Goal: Task Accomplishment & Management: Use online tool/utility

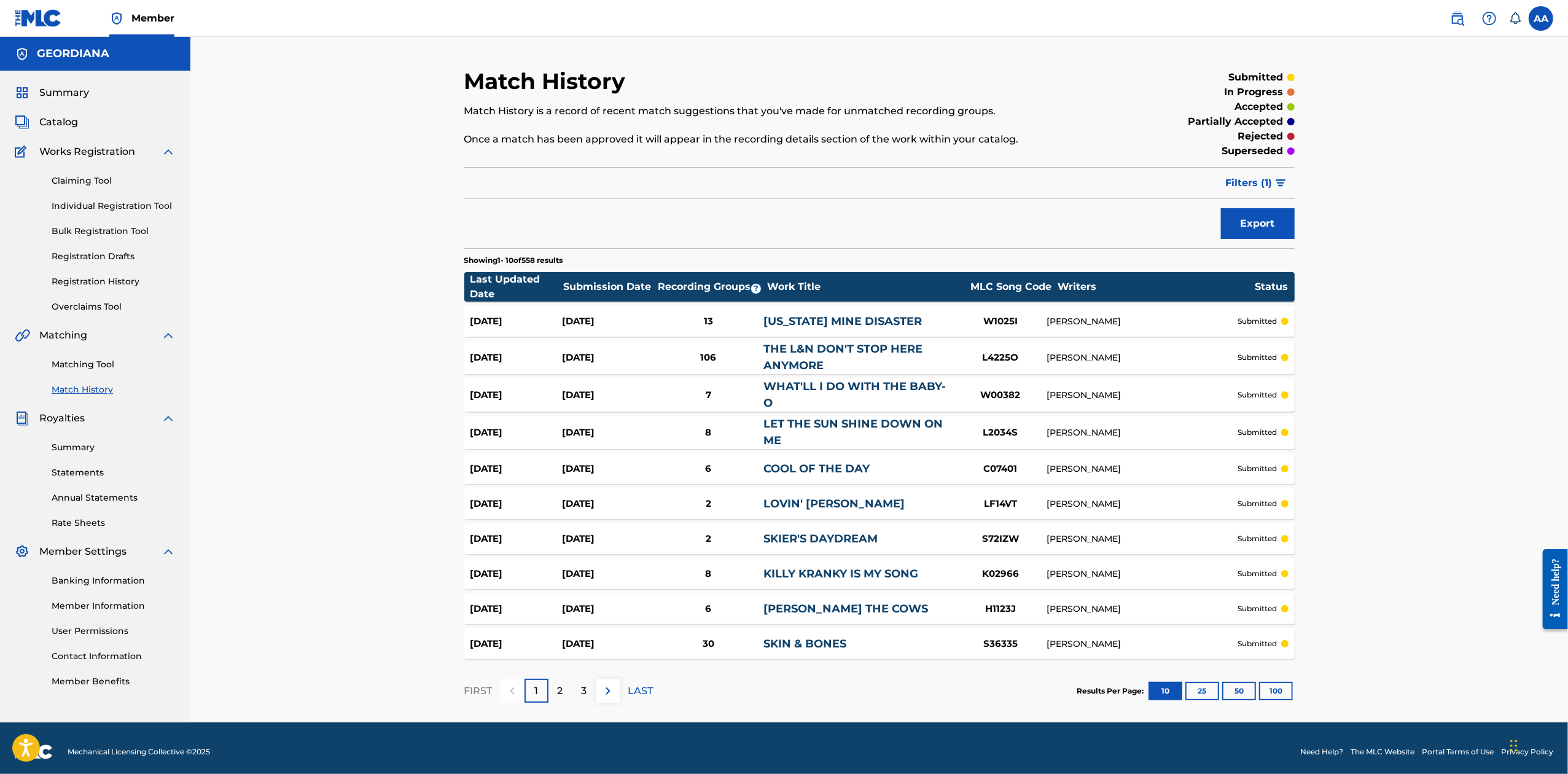
click at [1282, 689] on button "100" at bounding box center [1276, 691] width 34 height 19
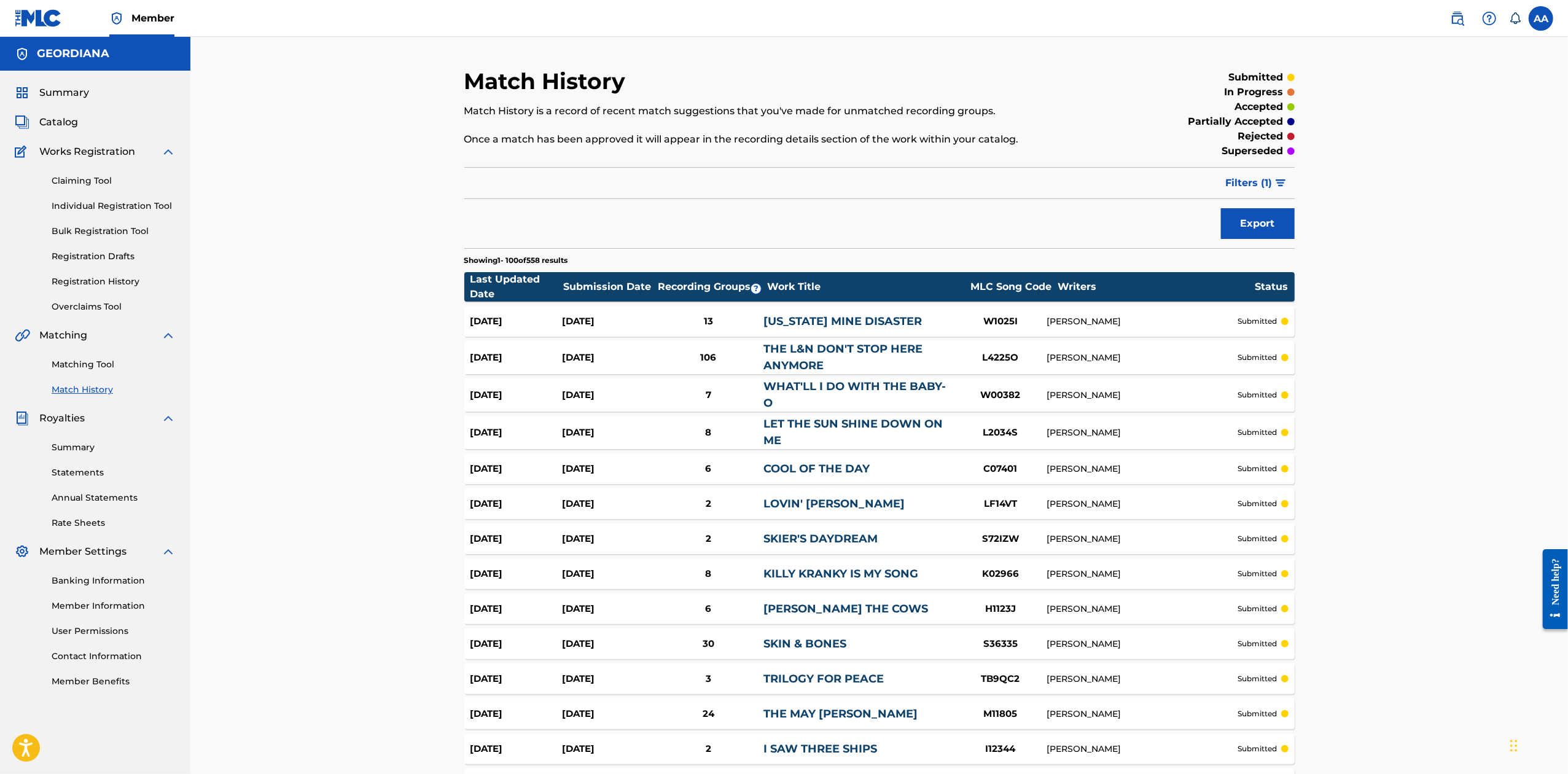
click at [1256, 183] on span "Filters ( 1 )" at bounding box center [1249, 183] width 47 height 14
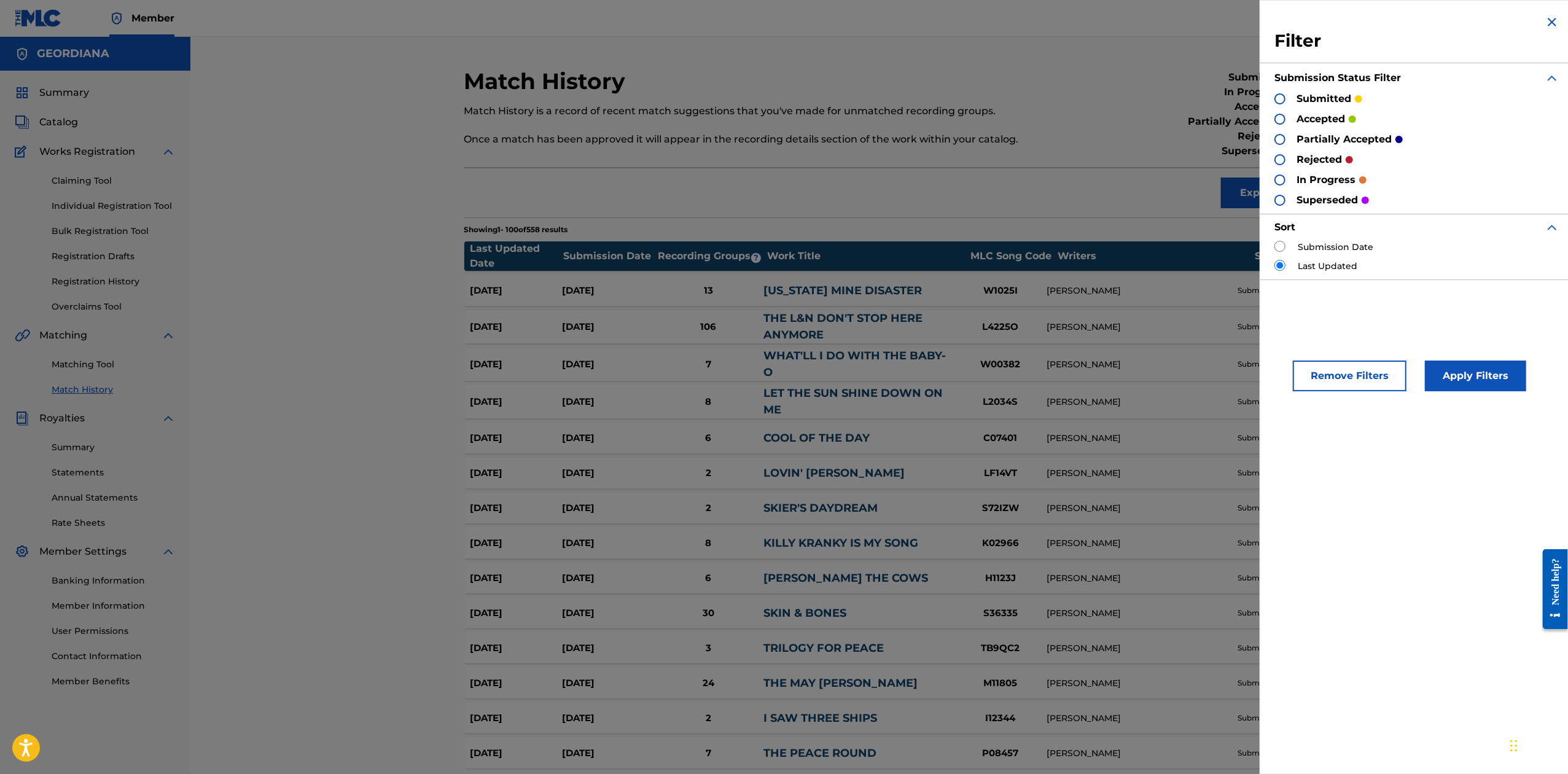
click at [1282, 159] on div at bounding box center [1280, 159] width 11 height 11
click at [1283, 138] on div at bounding box center [1280, 140] width 11 height 11
click at [1492, 374] on button "Apply Filters" at bounding box center [1475, 376] width 101 height 30
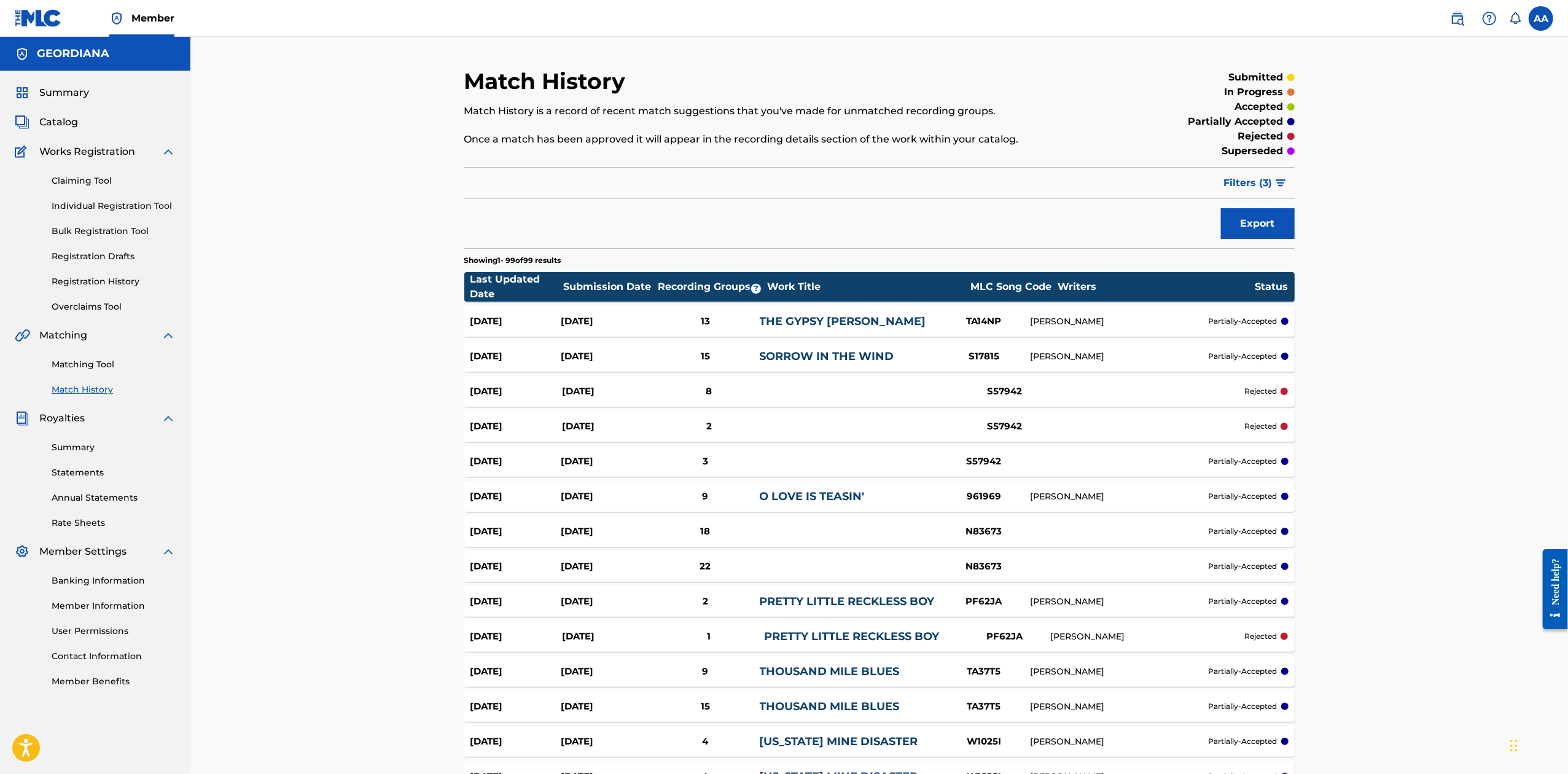
click at [856, 634] on link "PRETTY LITTLE RECKLESS BOY" at bounding box center [851, 636] width 175 height 13
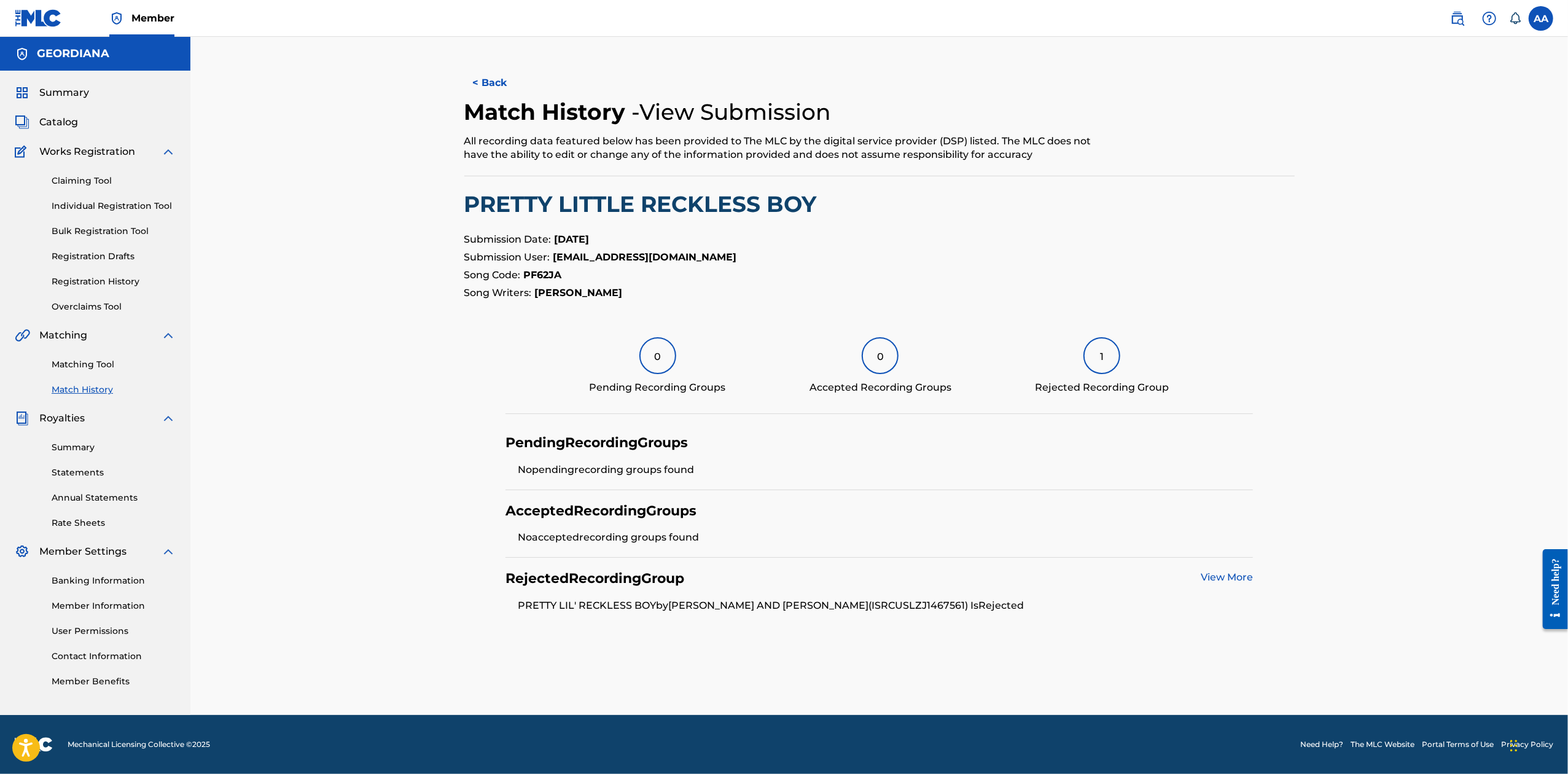
click at [67, 387] on link "Match History" at bounding box center [114, 390] width 124 height 13
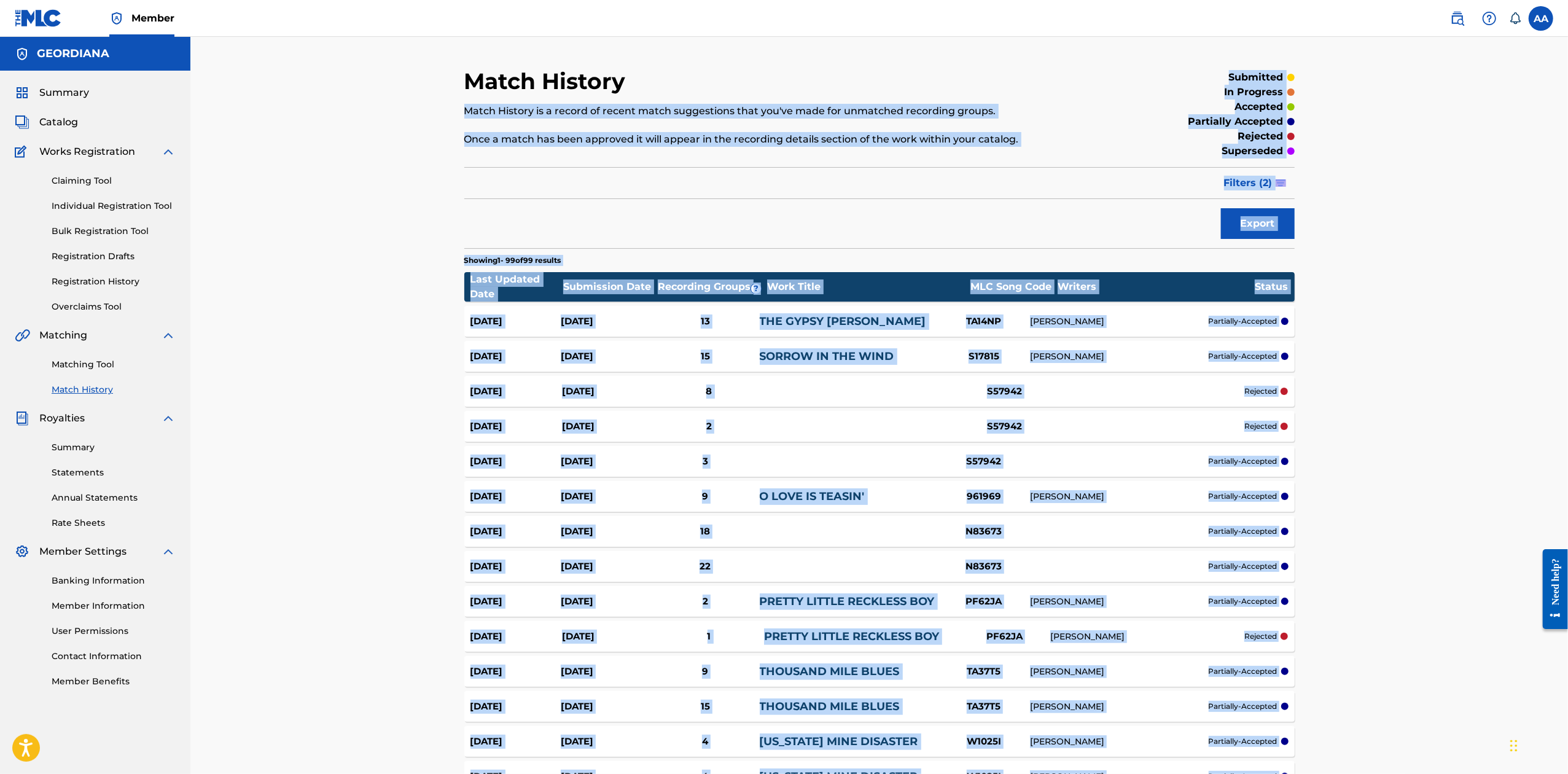
drag, startPoint x: 868, startPoint y: 652, endPoint x: 750, endPoint y: -10, distance: 672.4
click at [750, 0] on html "Accessibility Screen-Reader Guide, Feedback, and Issue Reporting | New window C…" at bounding box center [784, 387] width 1568 height 774
click at [81, 391] on link "Match History" at bounding box center [114, 390] width 124 height 13
click at [80, 389] on link "Match History" at bounding box center [114, 390] width 124 height 13
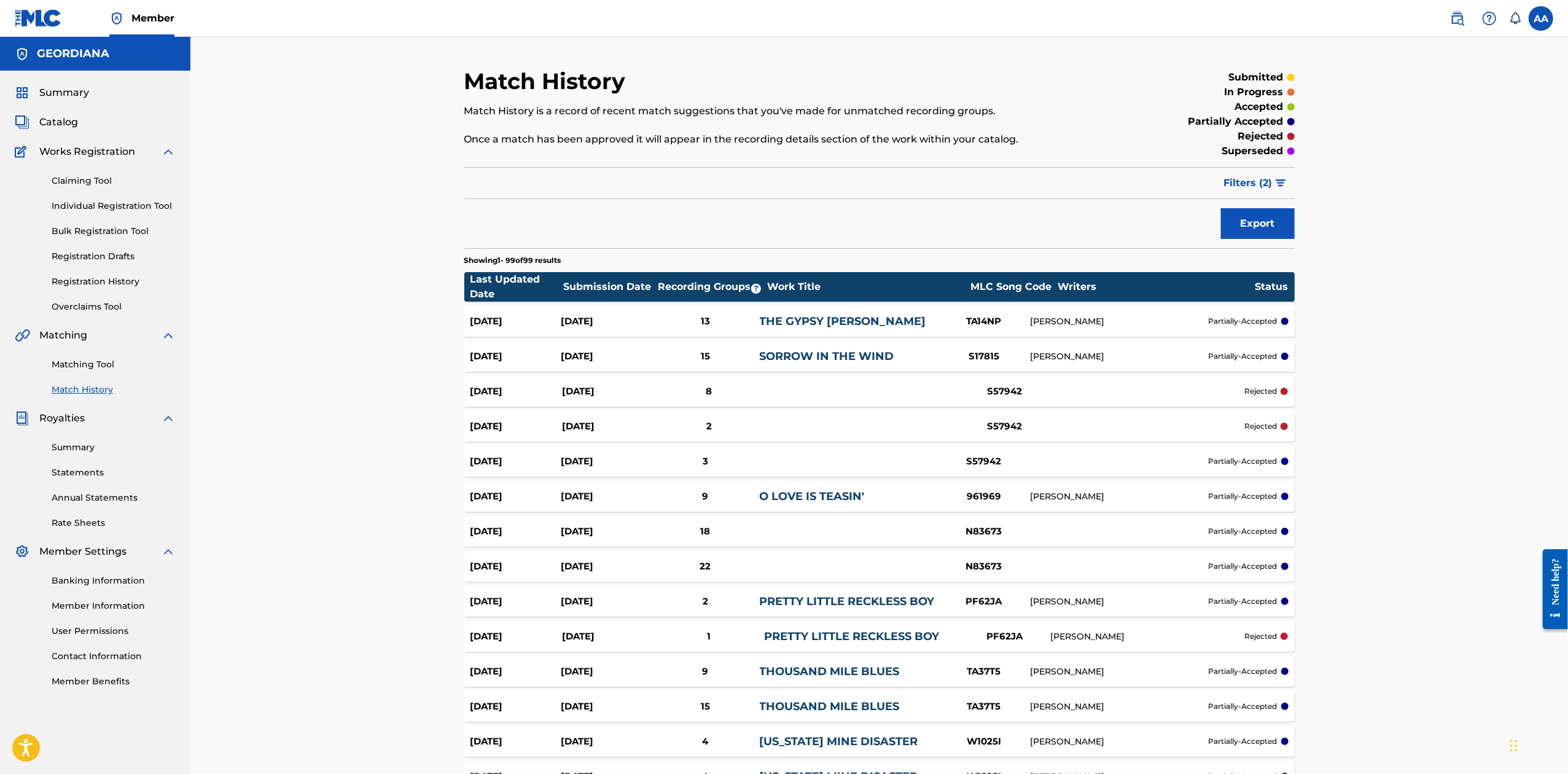
click at [55, 125] on span "Catalog" at bounding box center [58, 122] width 39 height 14
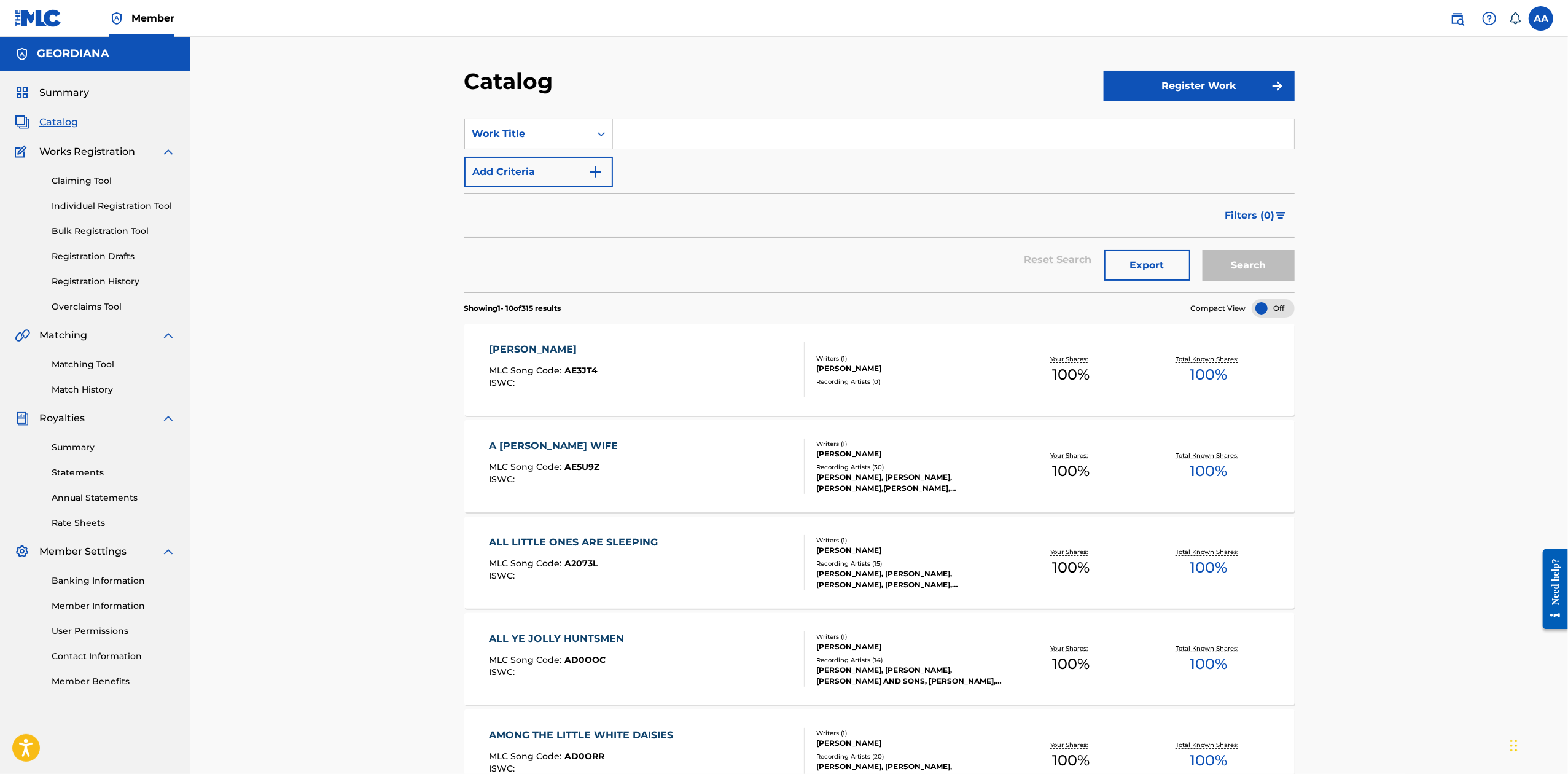
click at [738, 130] on input "Search Form" at bounding box center [953, 133] width 681 height 30
type input "[PERSON_NAME]"
click at [1203, 250] on button "Search" at bounding box center [1248, 265] width 92 height 30
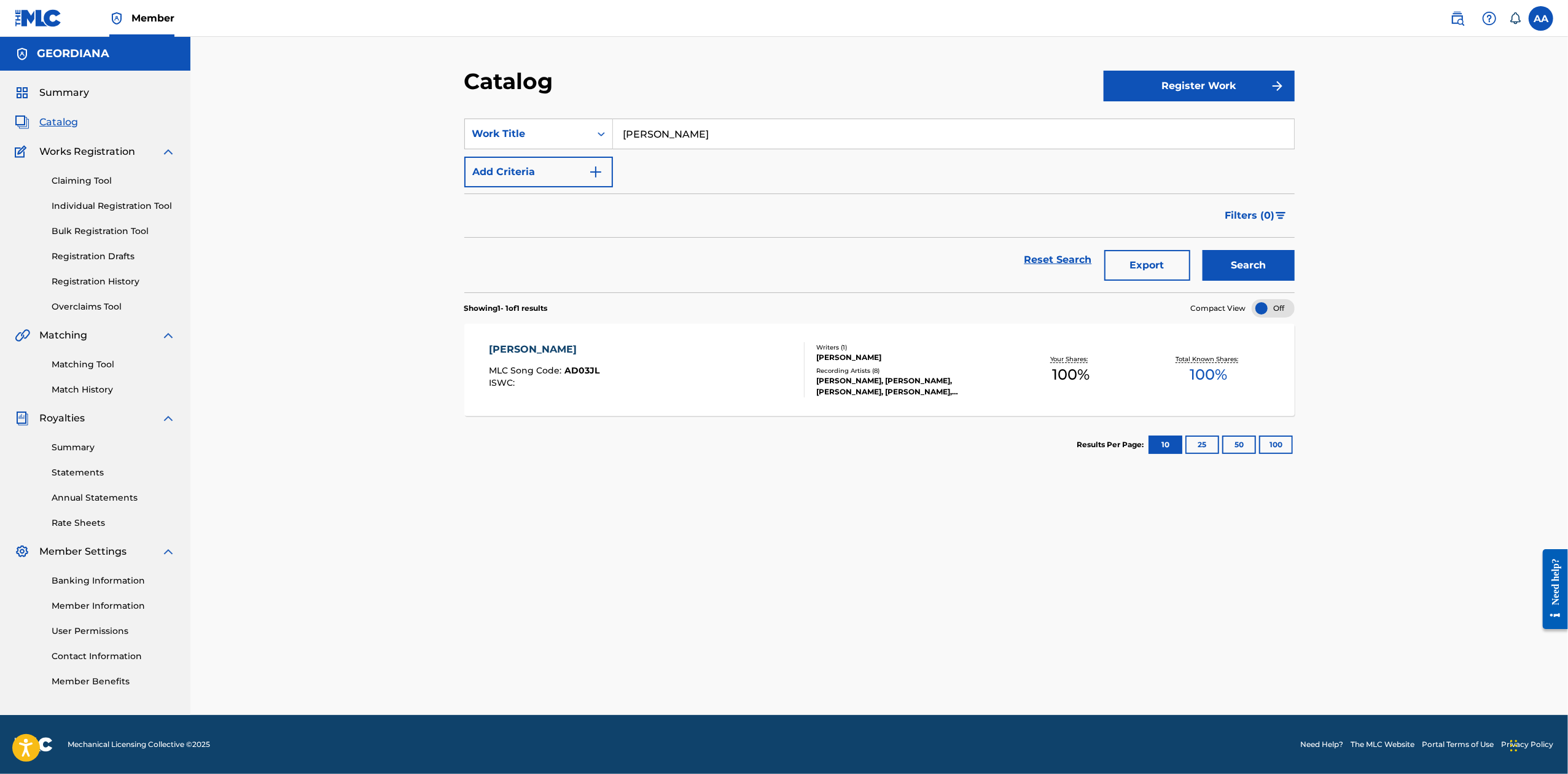
click at [532, 349] on div "[PERSON_NAME]" at bounding box center [544, 349] width 110 height 14
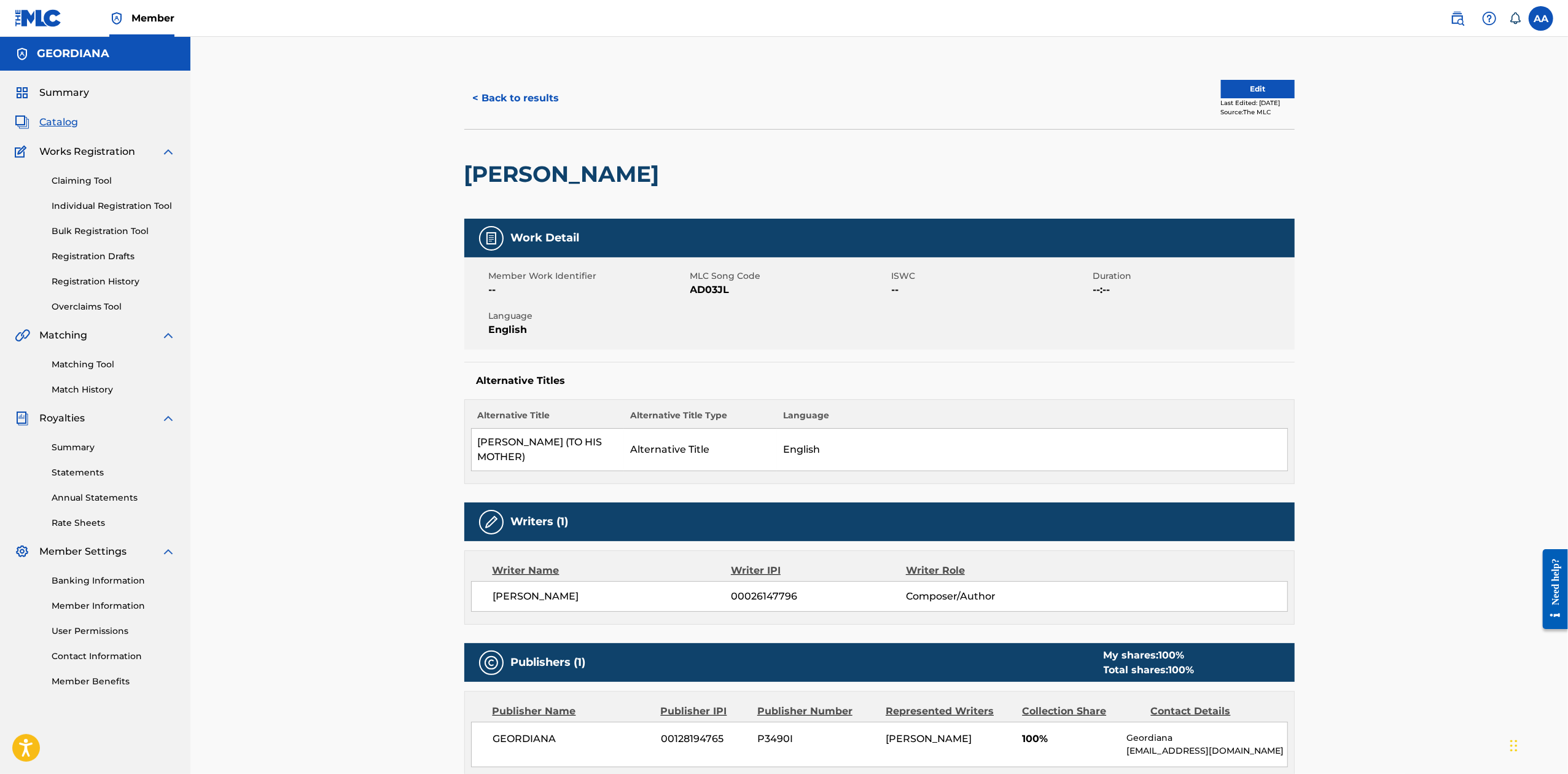
click at [84, 364] on link "Matching Tool" at bounding box center [114, 365] width 124 height 13
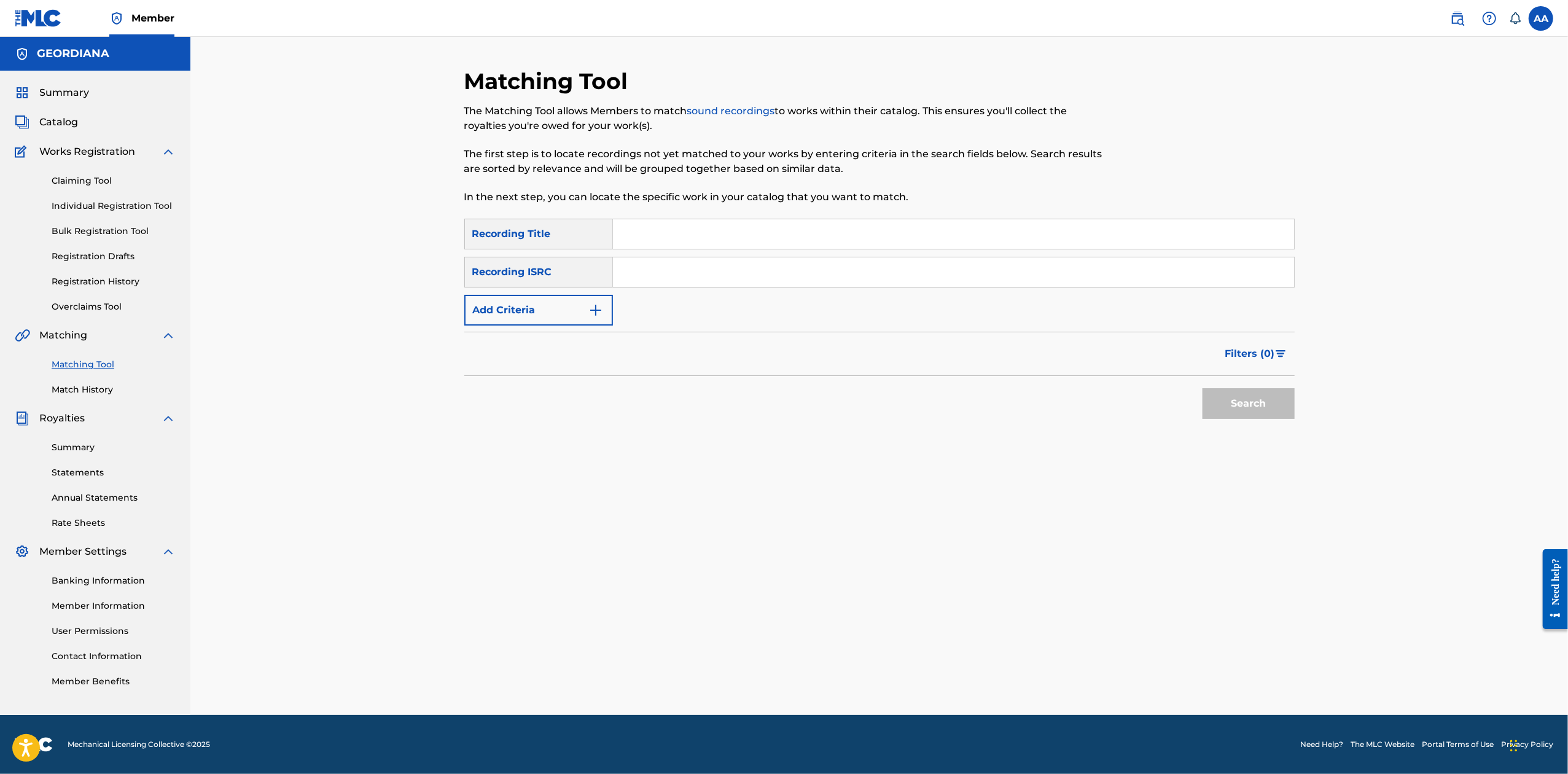
drag, startPoint x: 676, startPoint y: 229, endPoint x: 683, endPoint y: 215, distance: 15.7
click at [676, 229] on input "Search Form" at bounding box center [953, 234] width 681 height 30
type input "[PERSON_NAME]"
click at [1203, 388] on button "Search" at bounding box center [1248, 403] width 92 height 30
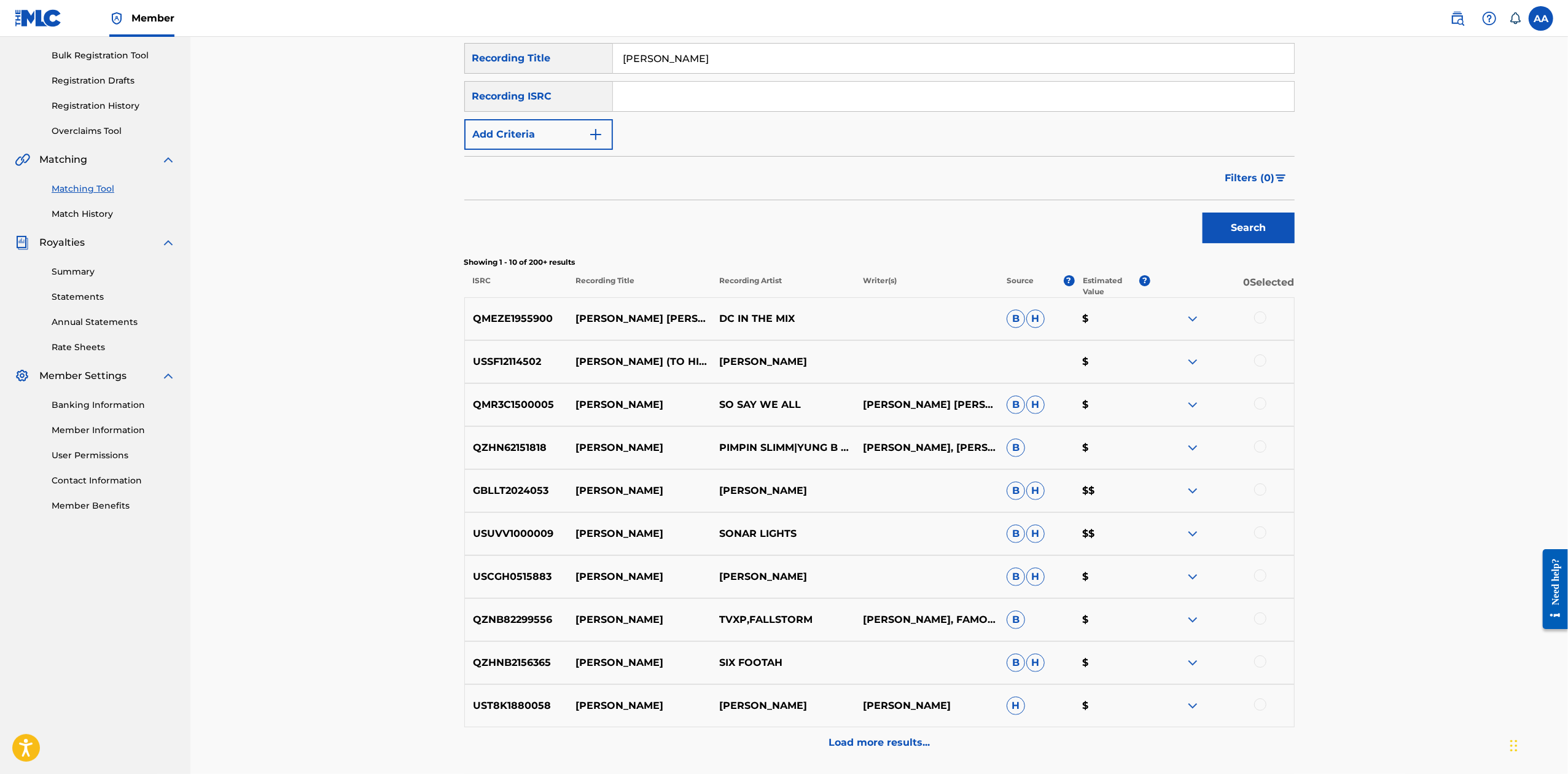
scroll to position [280, 0]
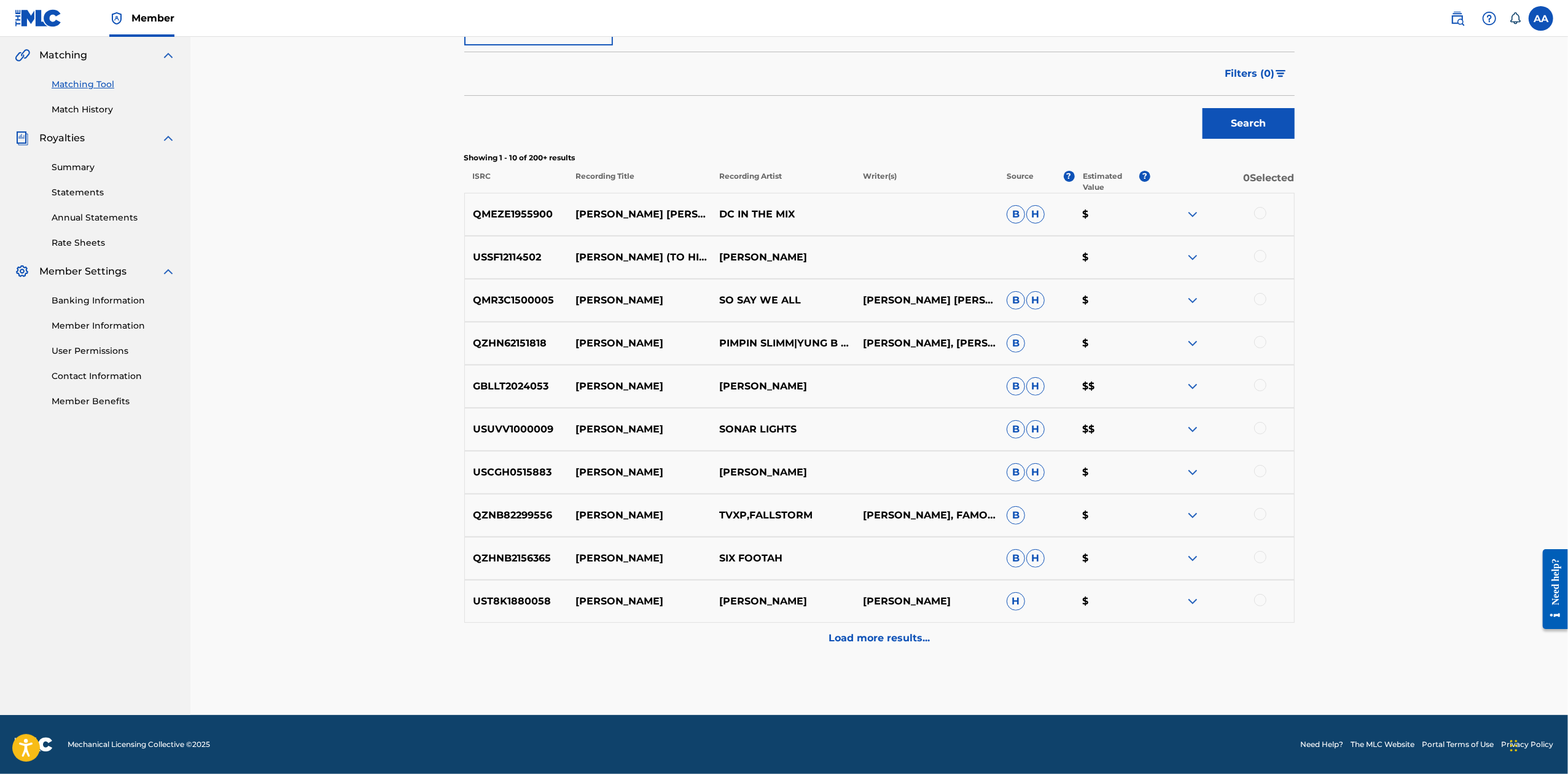
click at [873, 628] on div "Load more results..." at bounding box center [878, 638] width 830 height 30
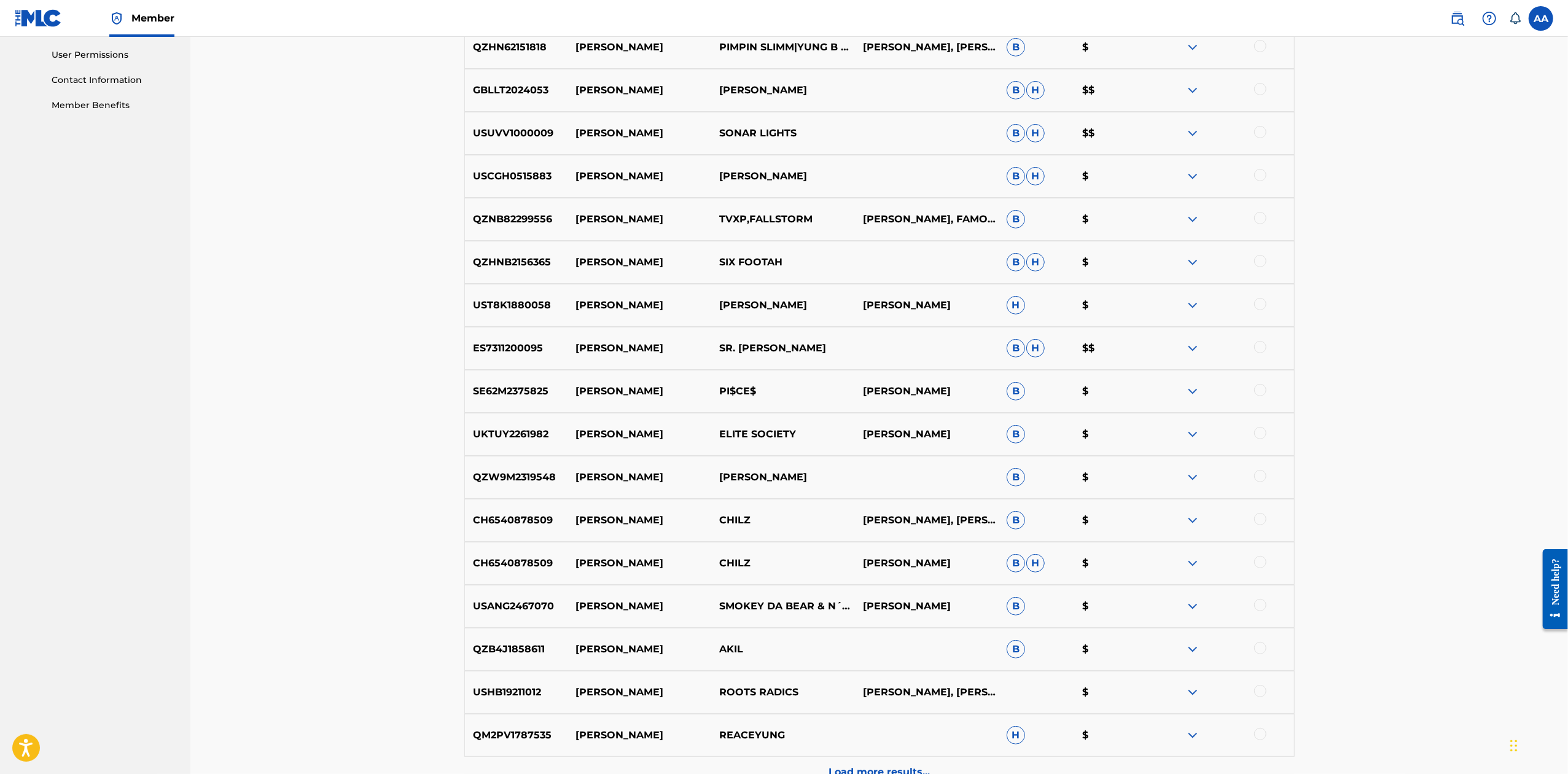
scroll to position [676, 0]
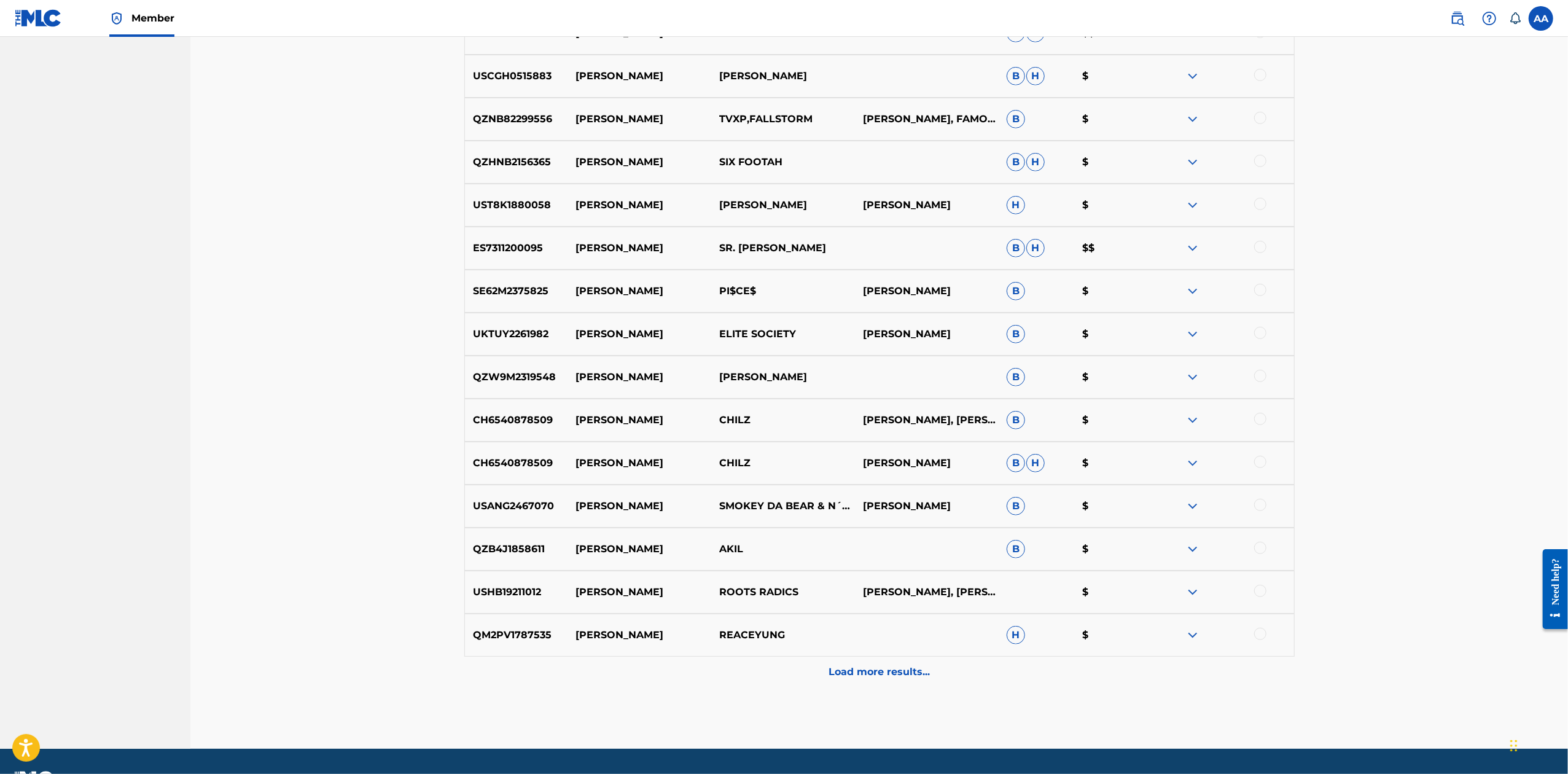
click at [879, 672] on p "Load more results..." at bounding box center [878, 672] width 101 height 14
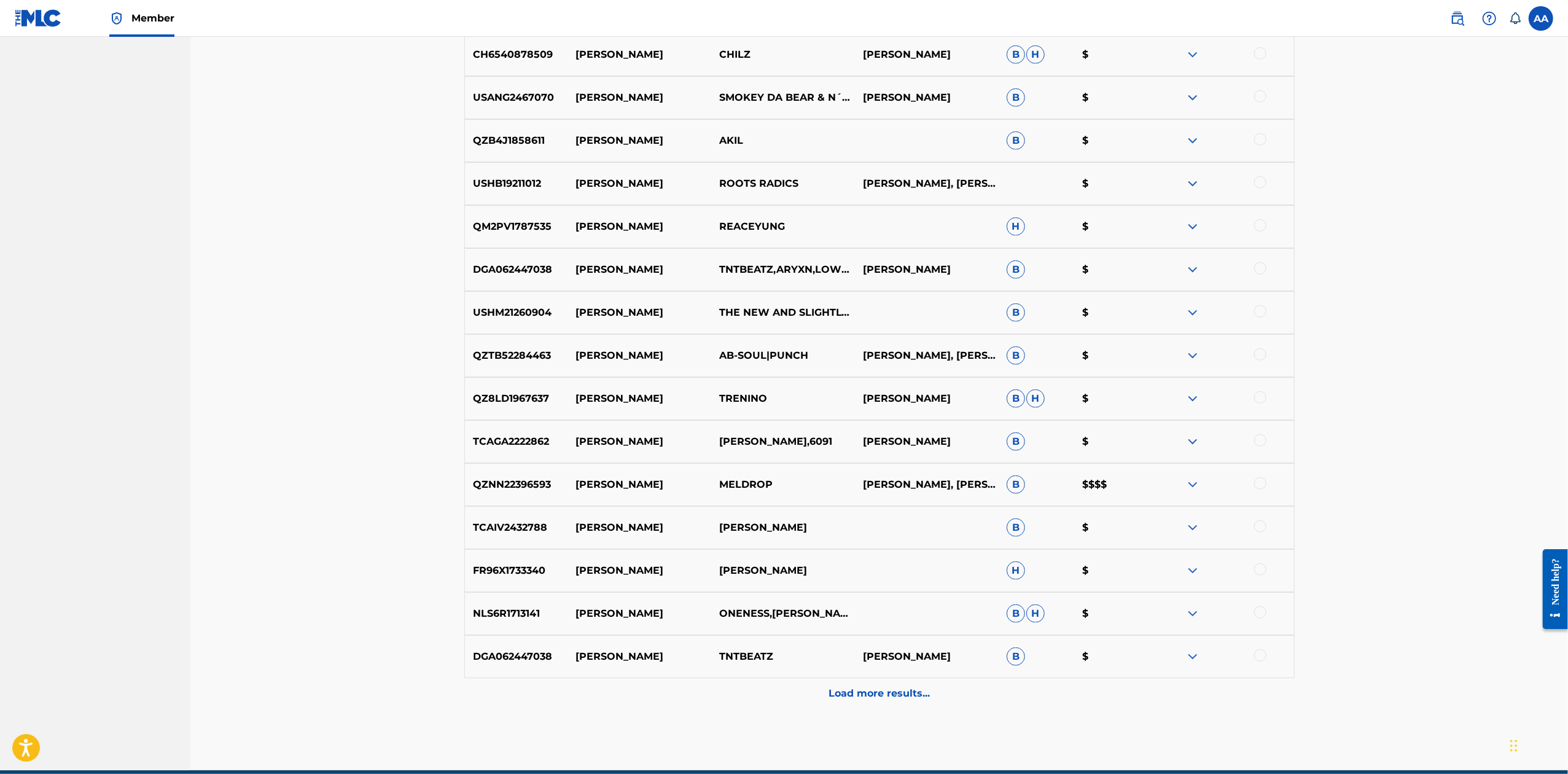
scroll to position [1059, 0]
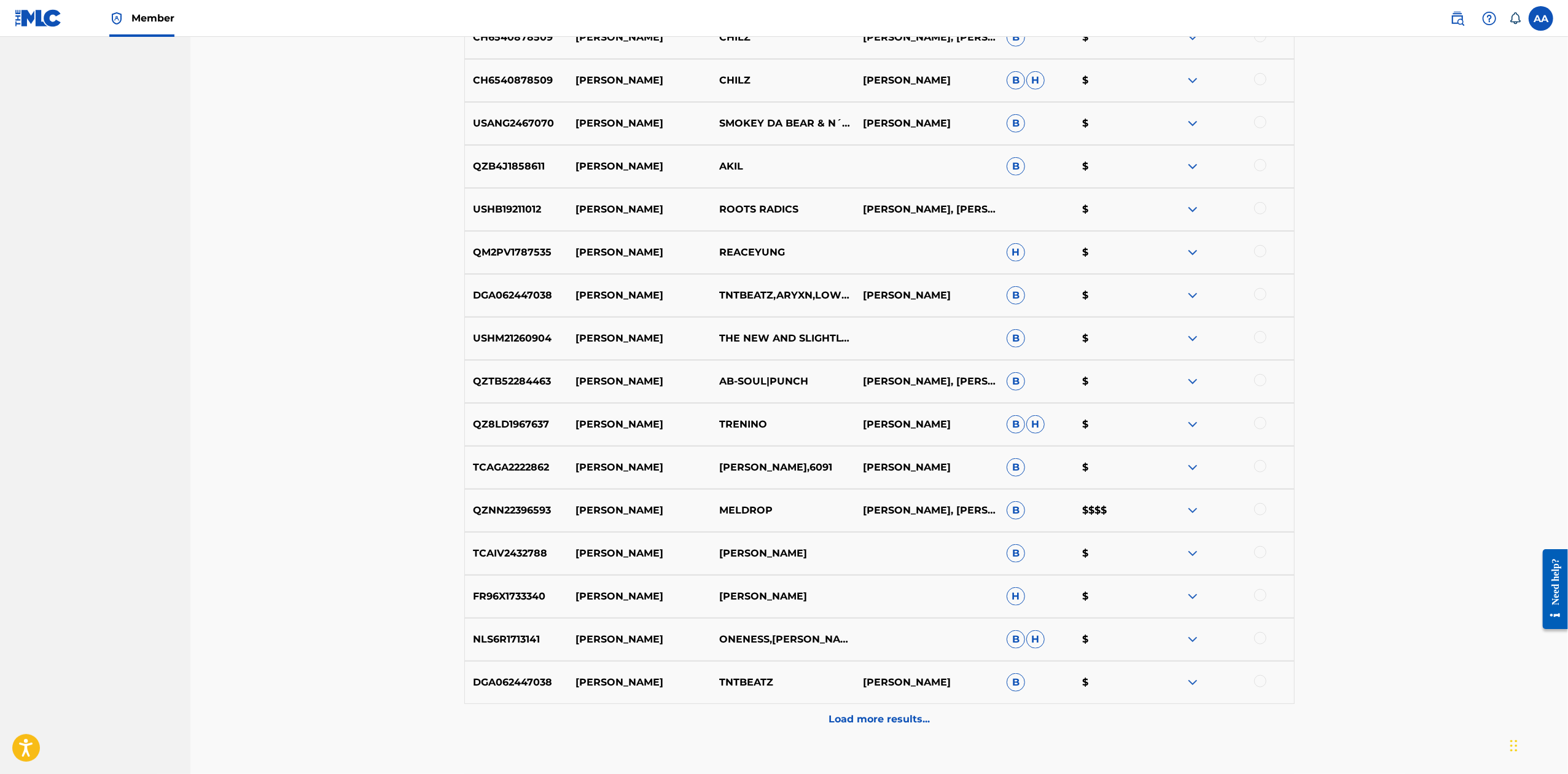
click at [888, 715] on p "Load more results..." at bounding box center [878, 719] width 101 height 14
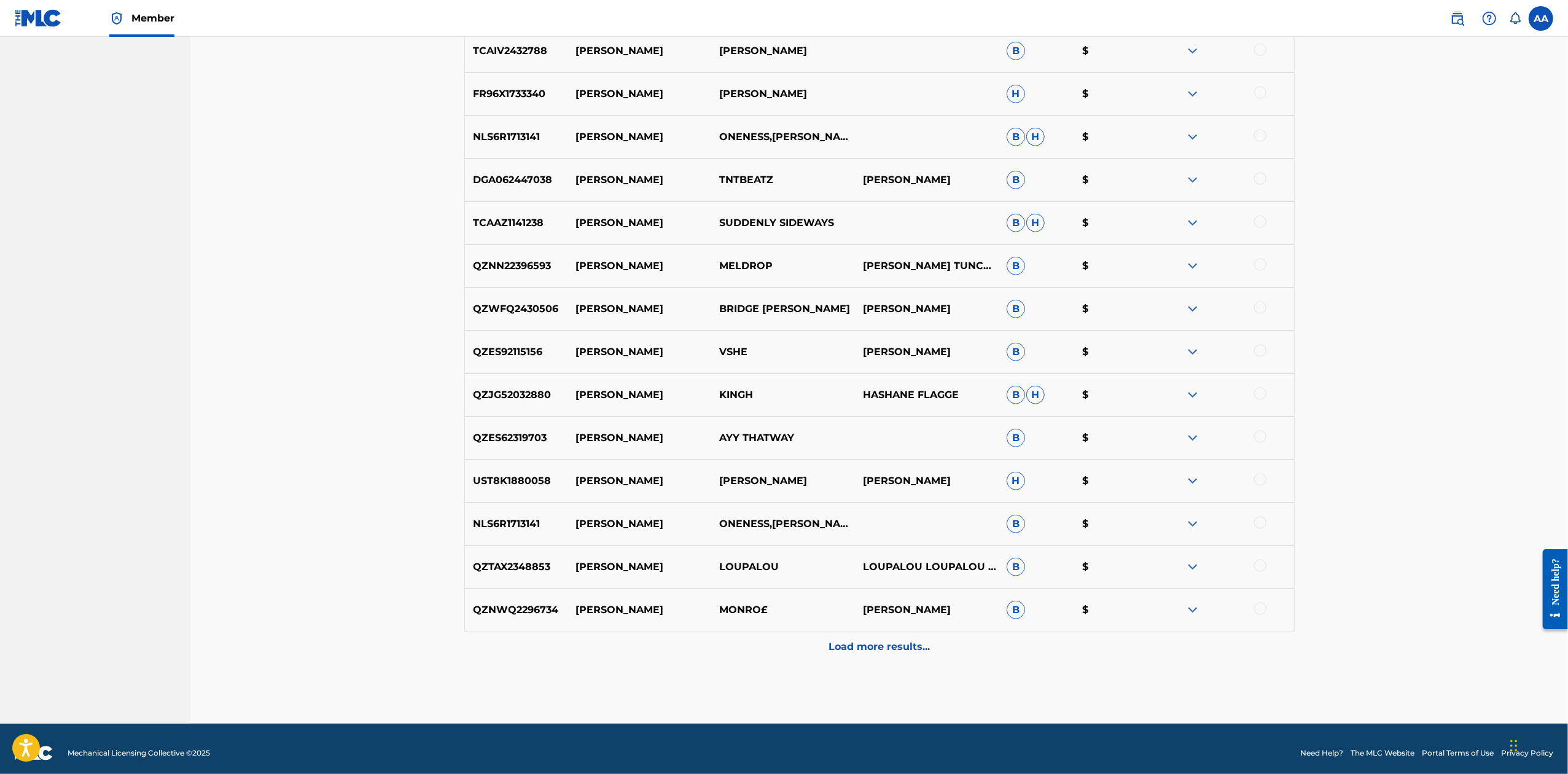
scroll to position [1571, 0]
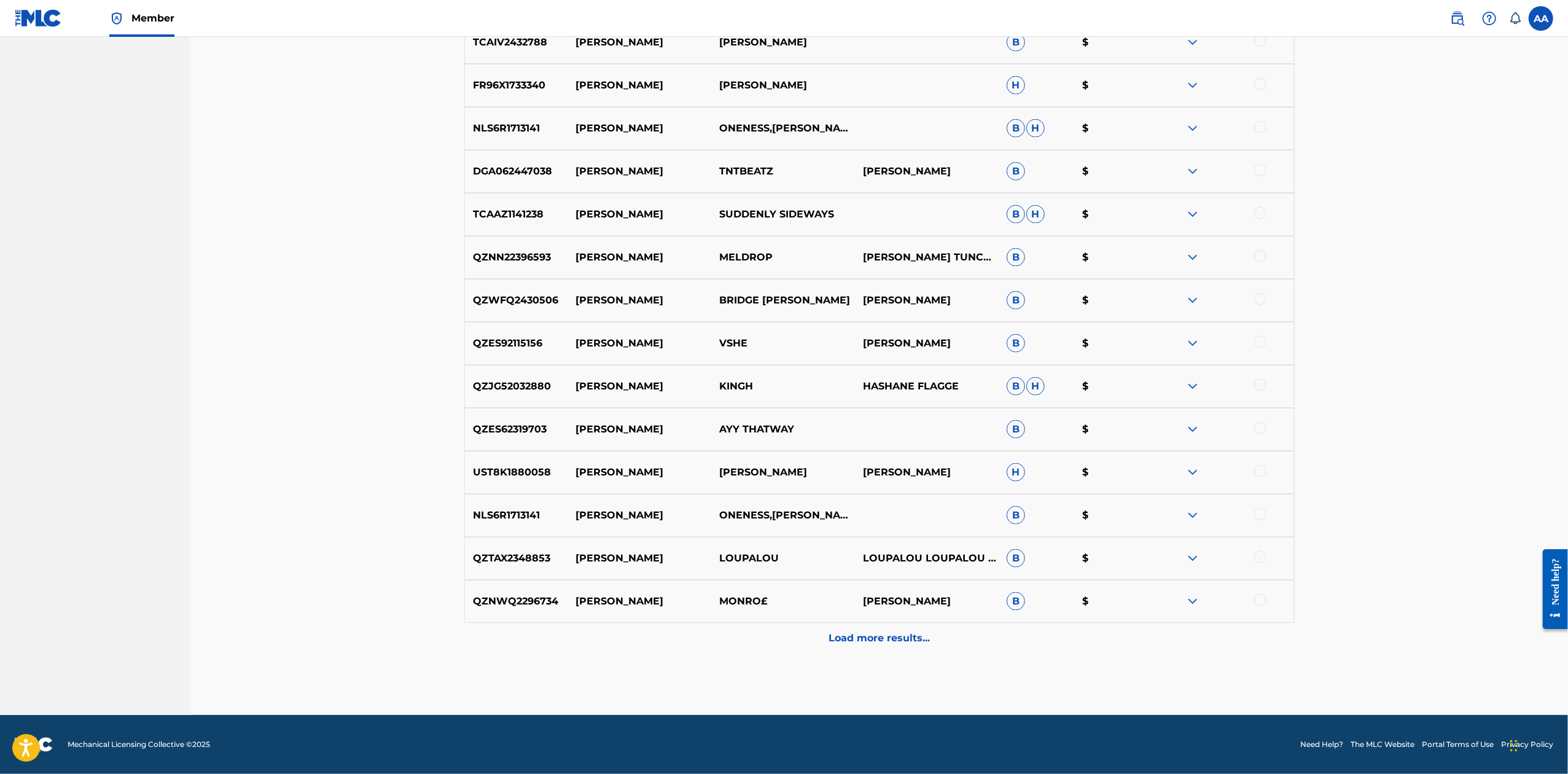
click at [863, 634] on p "Load more results..." at bounding box center [878, 638] width 101 height 14
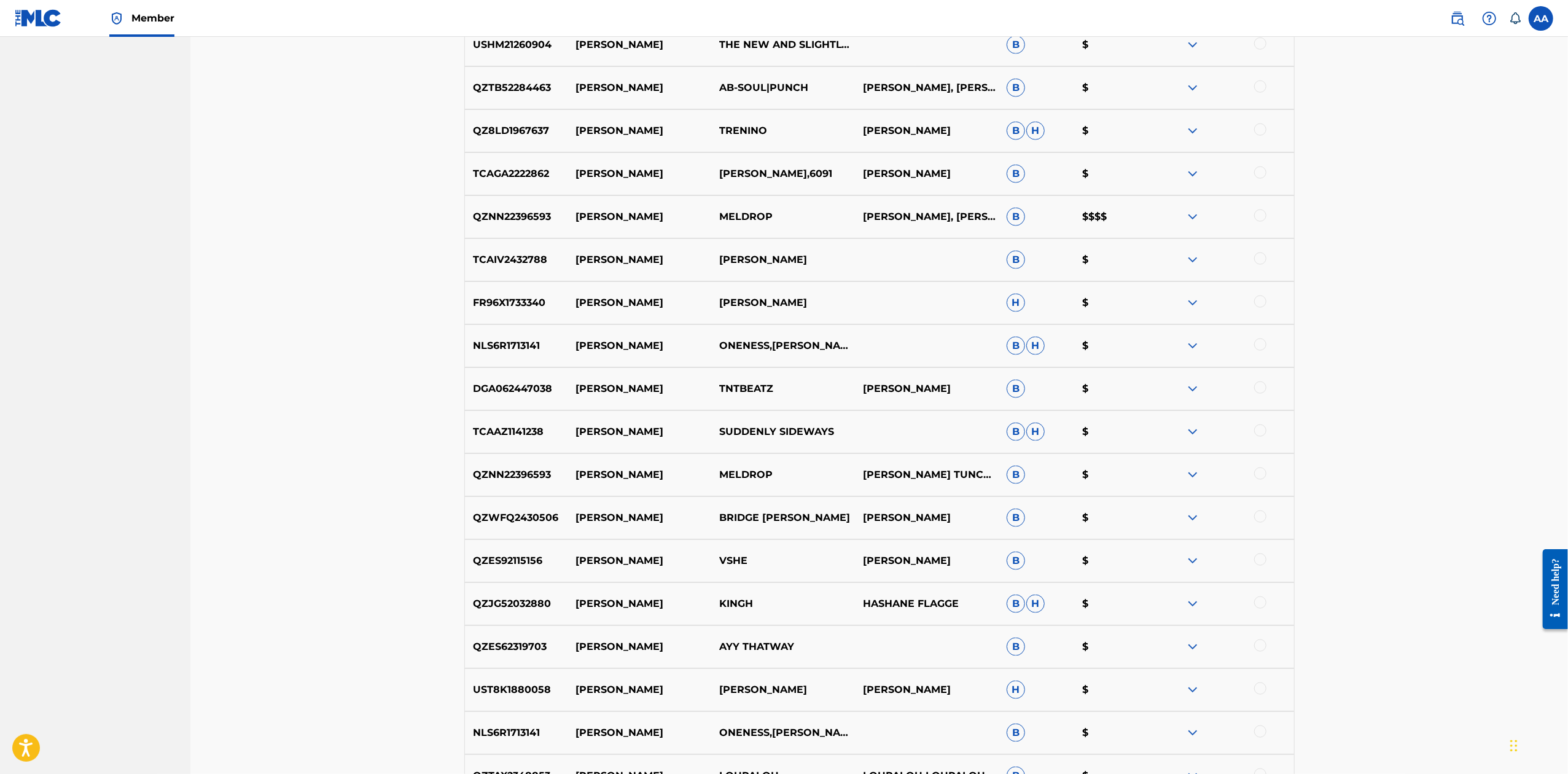
scroll to position [2001, 0]
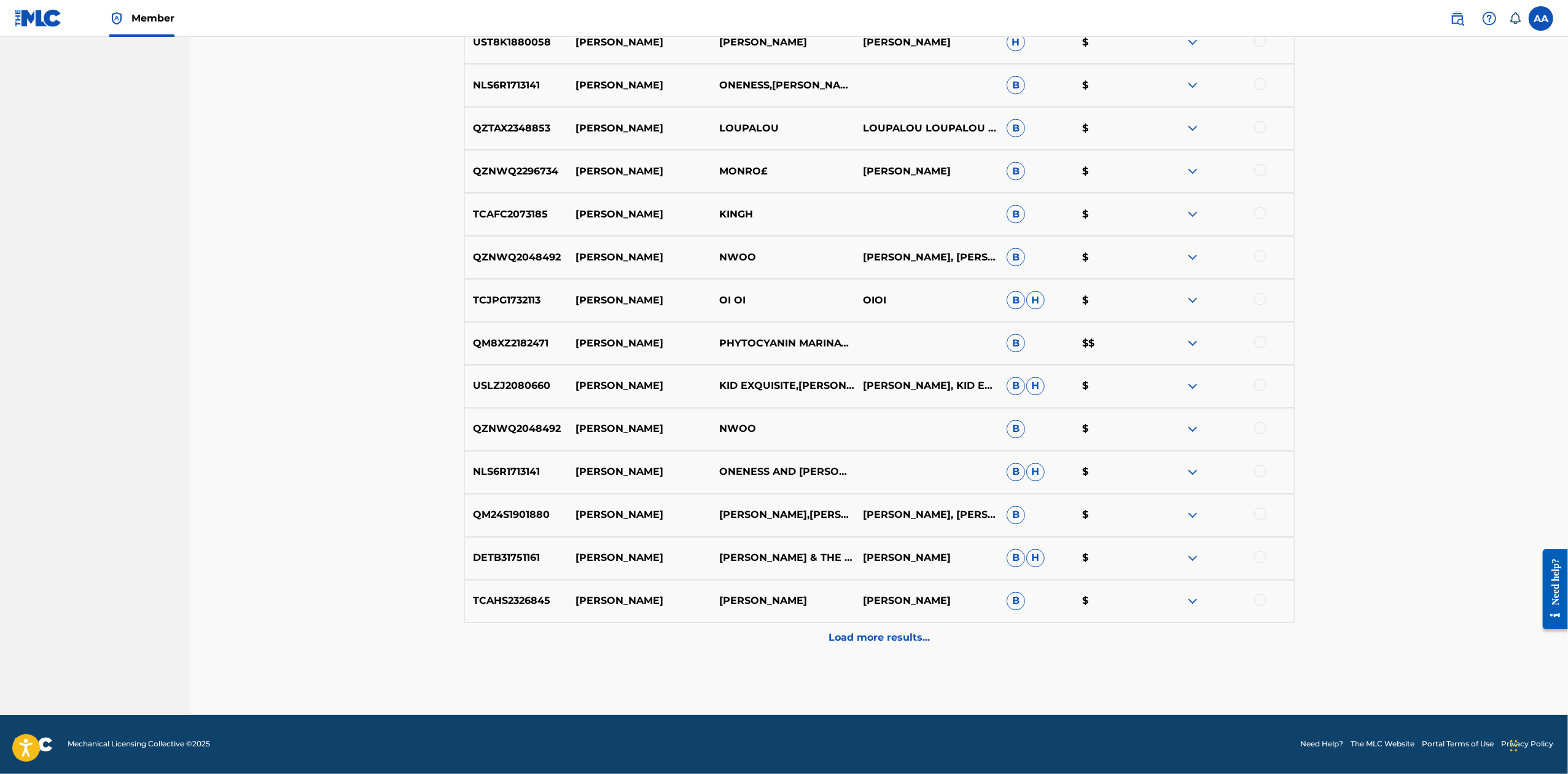
click at [860, 638] on p "Load more results..." at bounding box center [878, 638] width 101 height 14
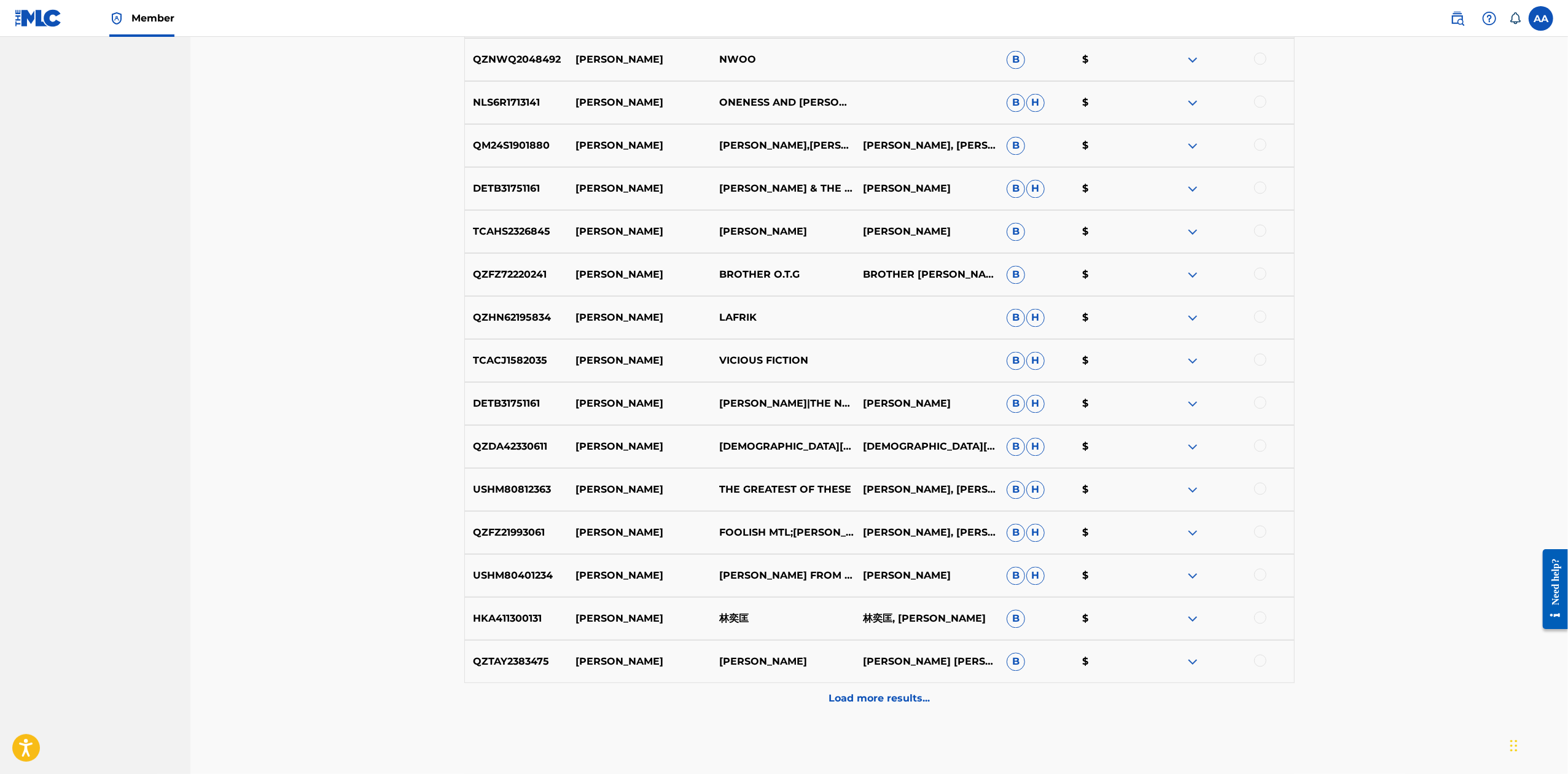
scroll to position [2431, 0]
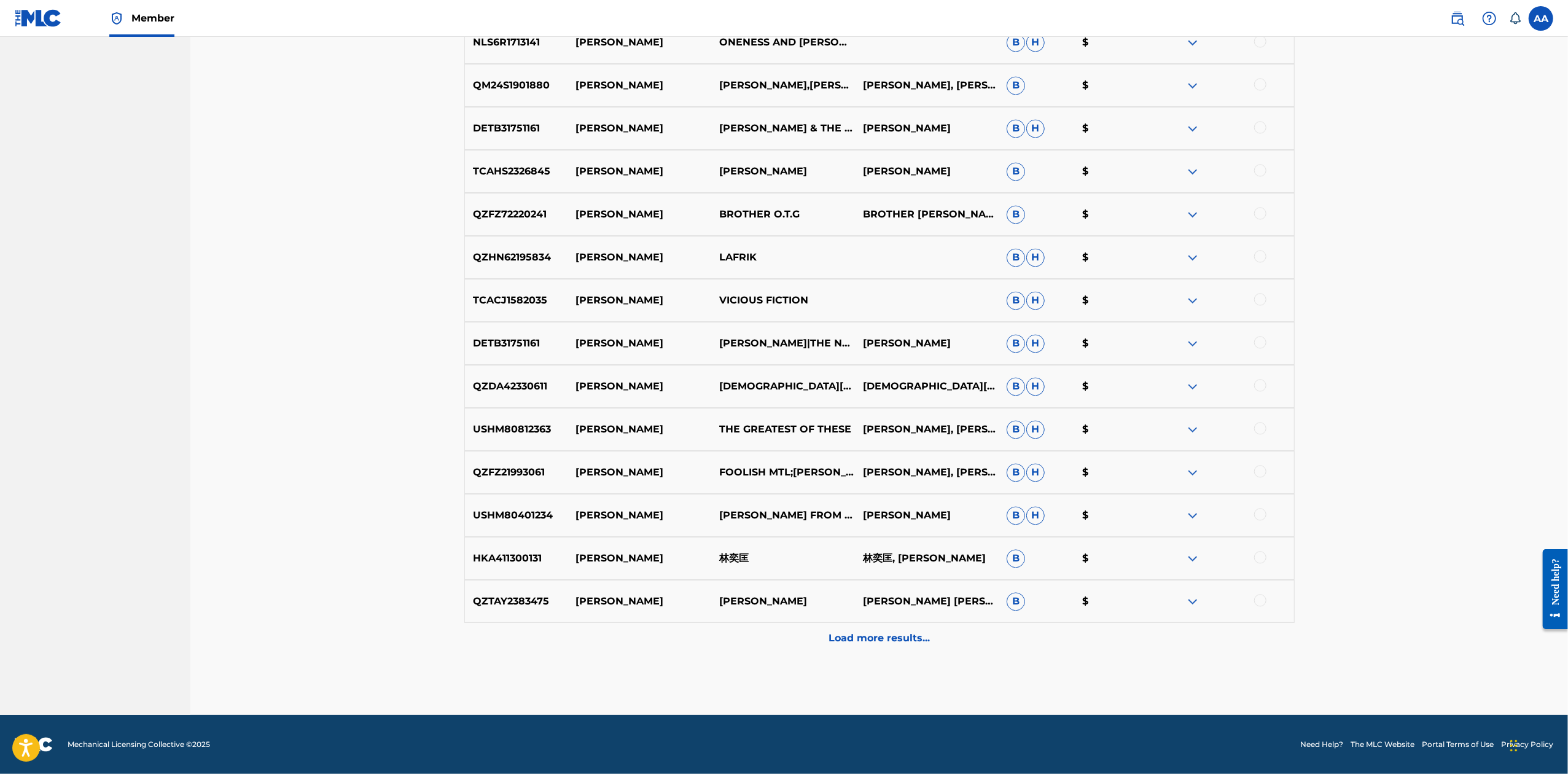
click at [844, 638] on p "Load more results..." at bounding box center [878, 638] width 101 height 14
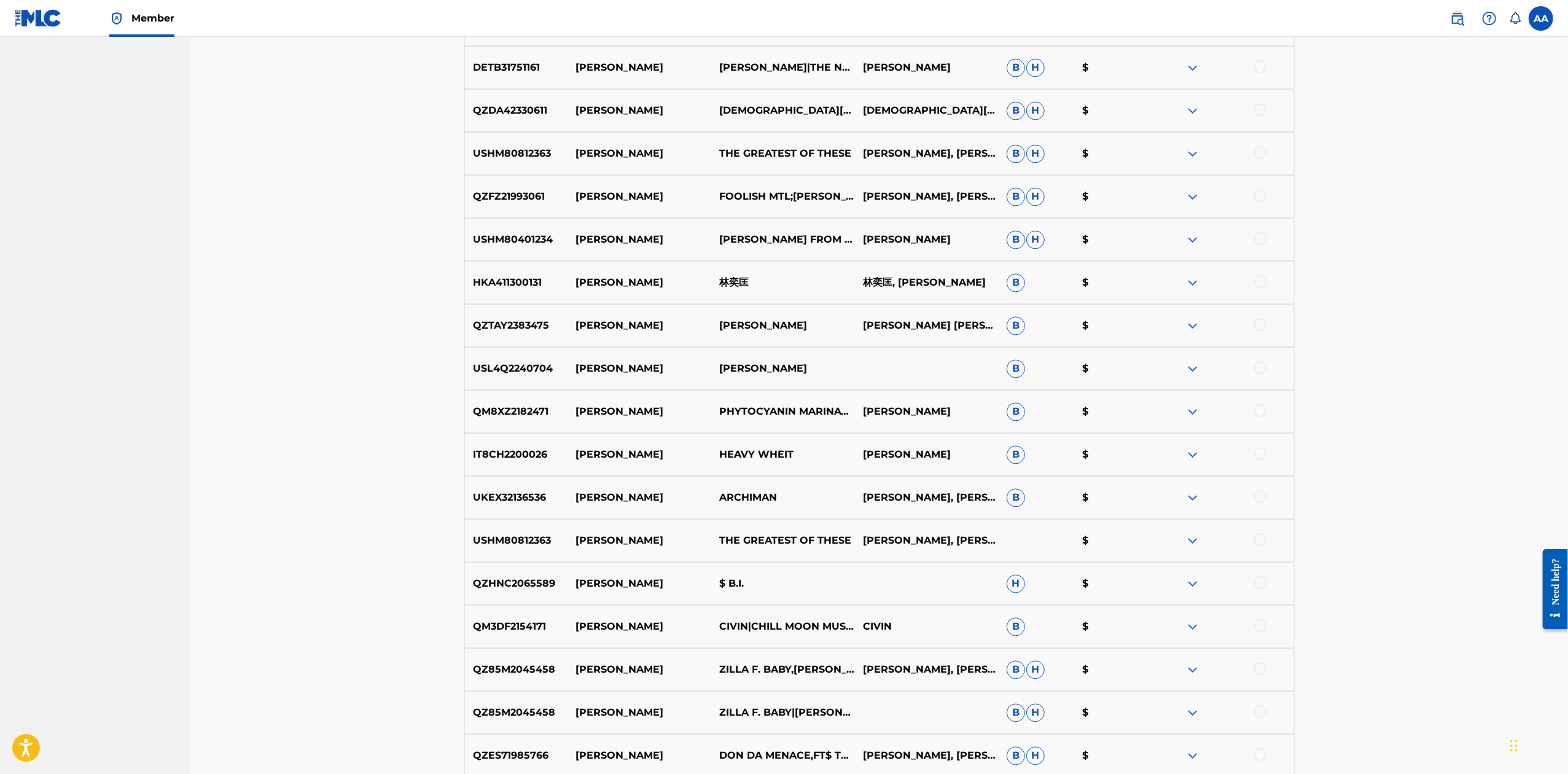
scroll to position [2861, 0]
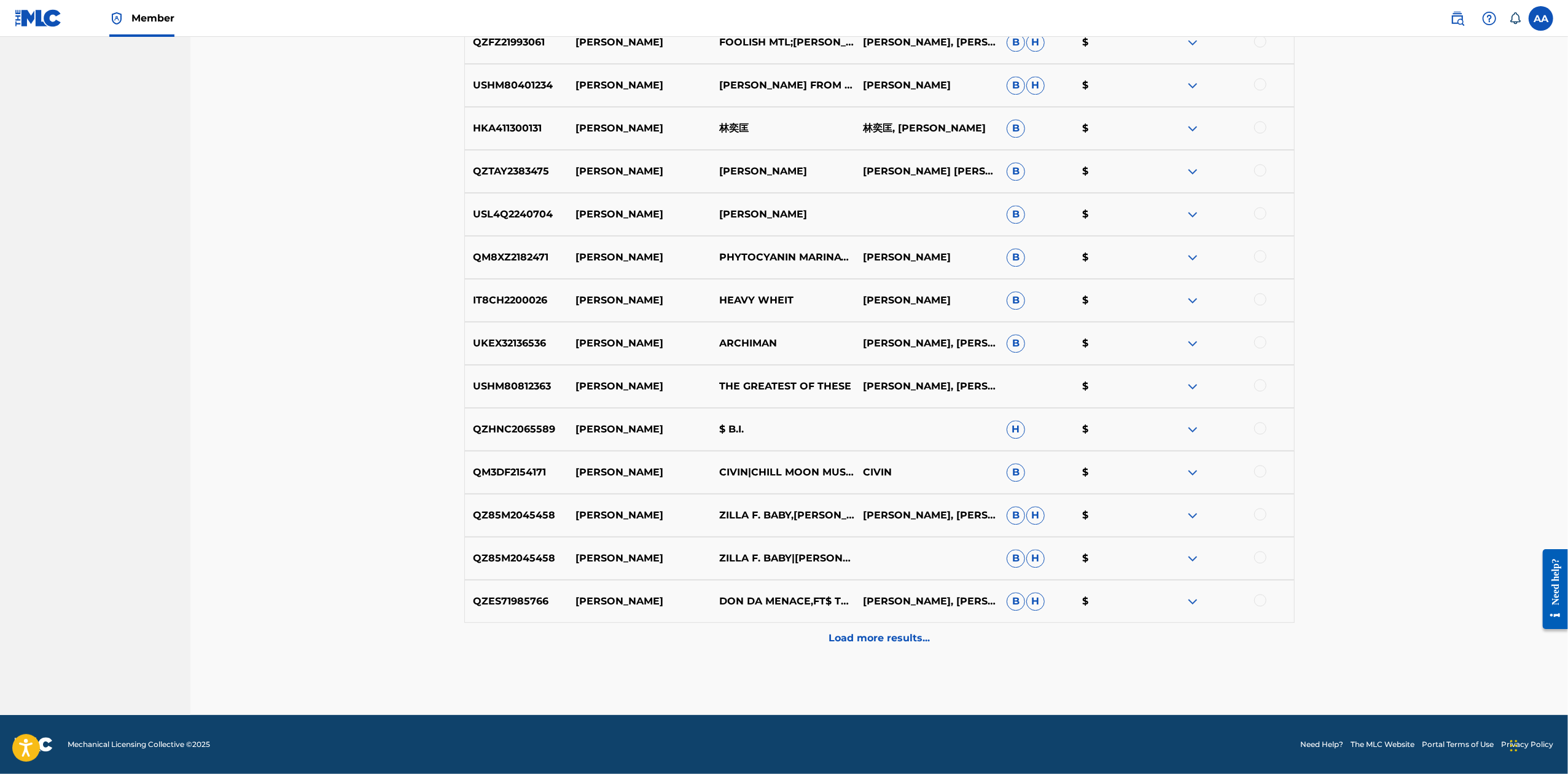
click at [819, 637] on div "Load more results..." at bounding box center [878, 638] width 830 height 30
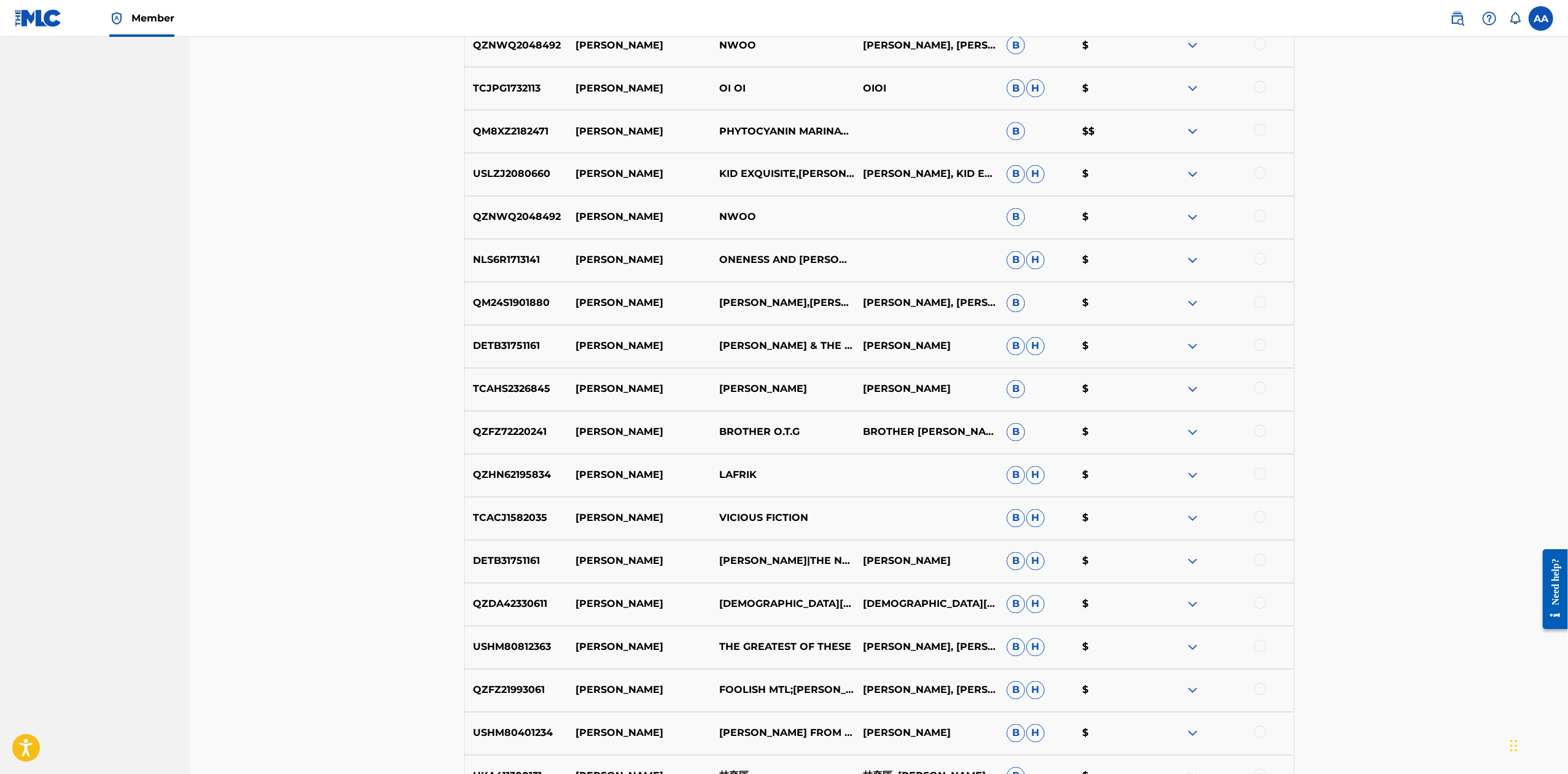
scroll to position [3291, 0]
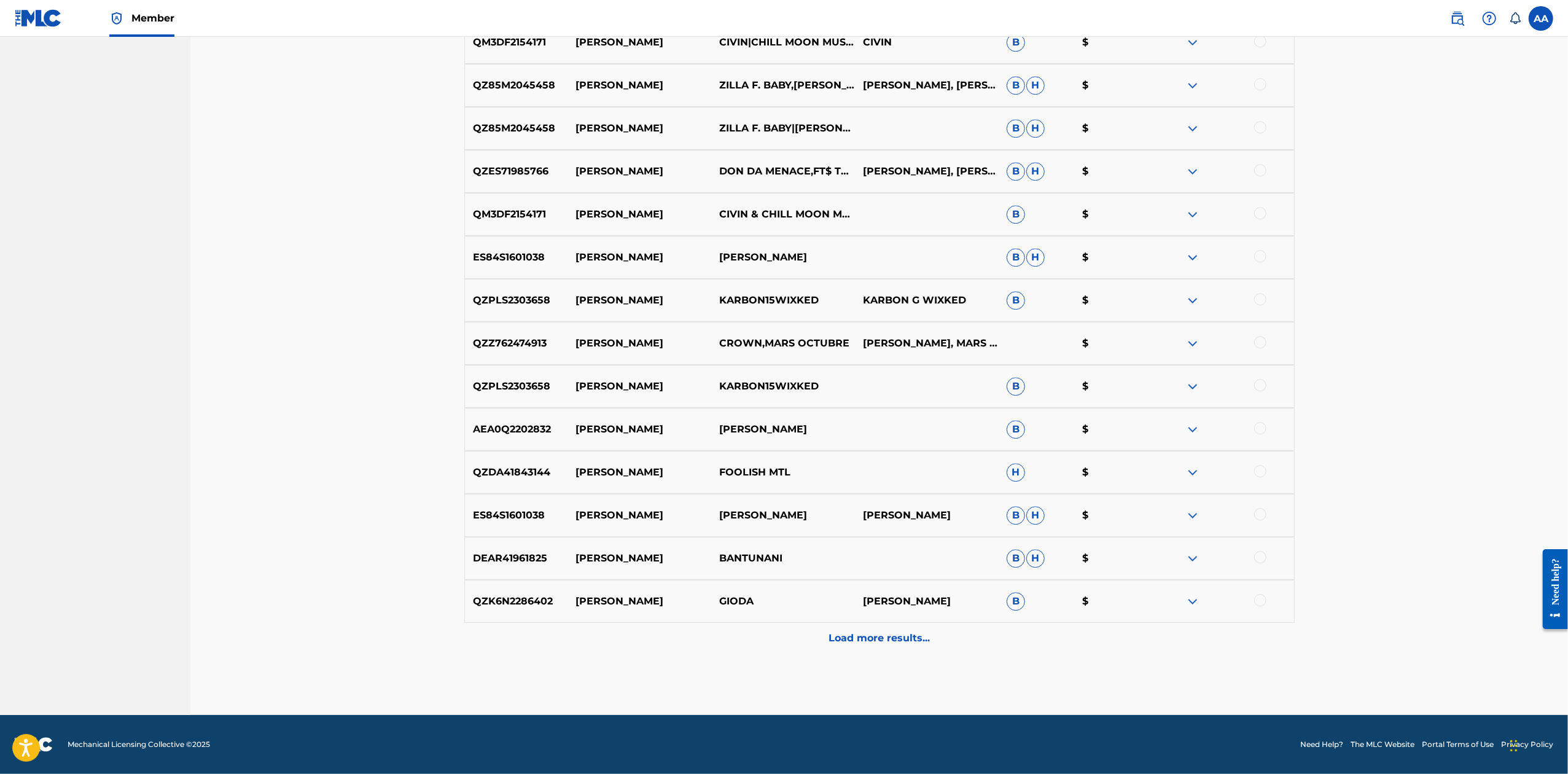
click at [821, 637] on div "Load more results..." at bounding box center [878, 638] width 830 height 30
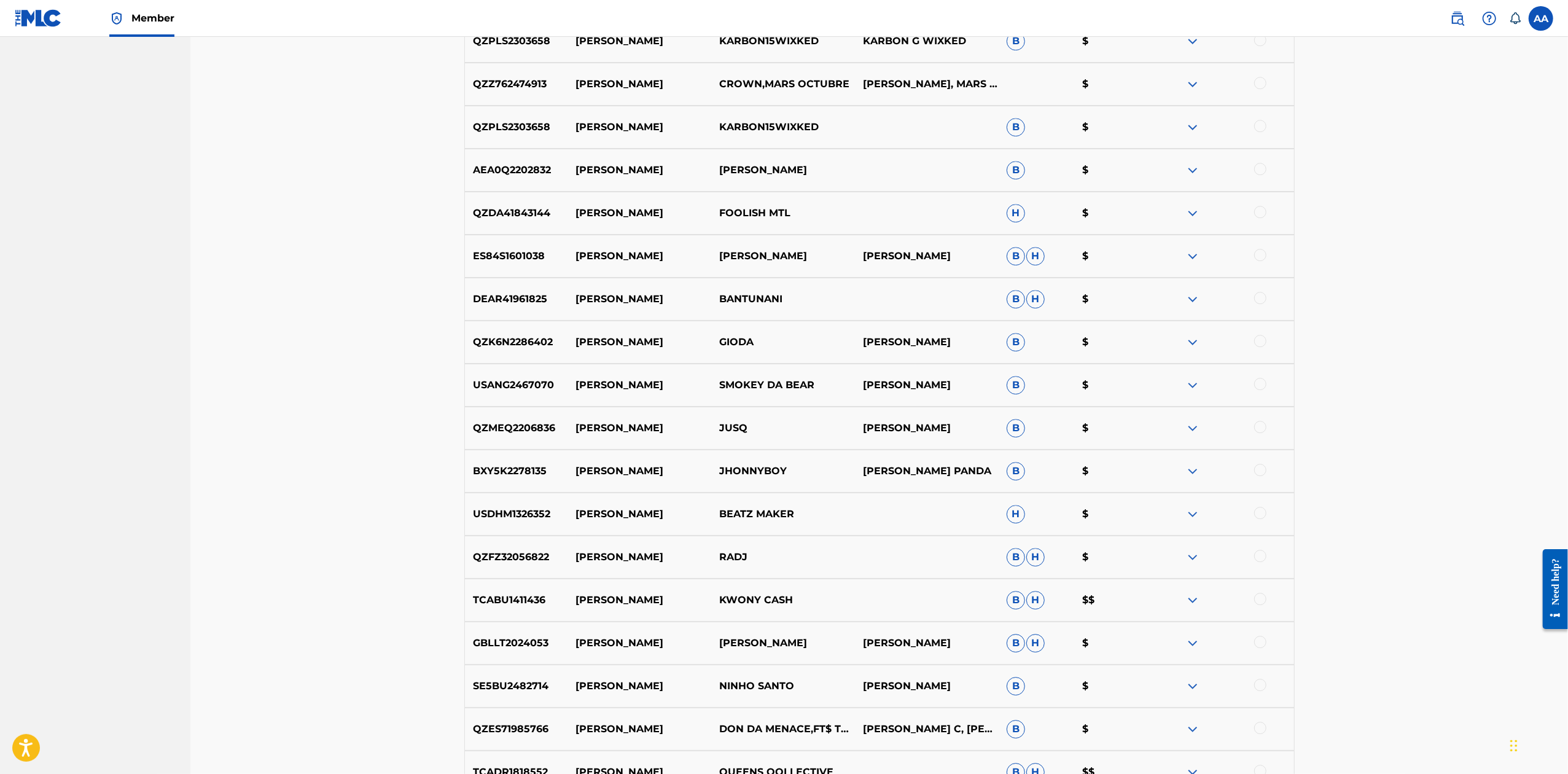
scroll to position [3721, 0]
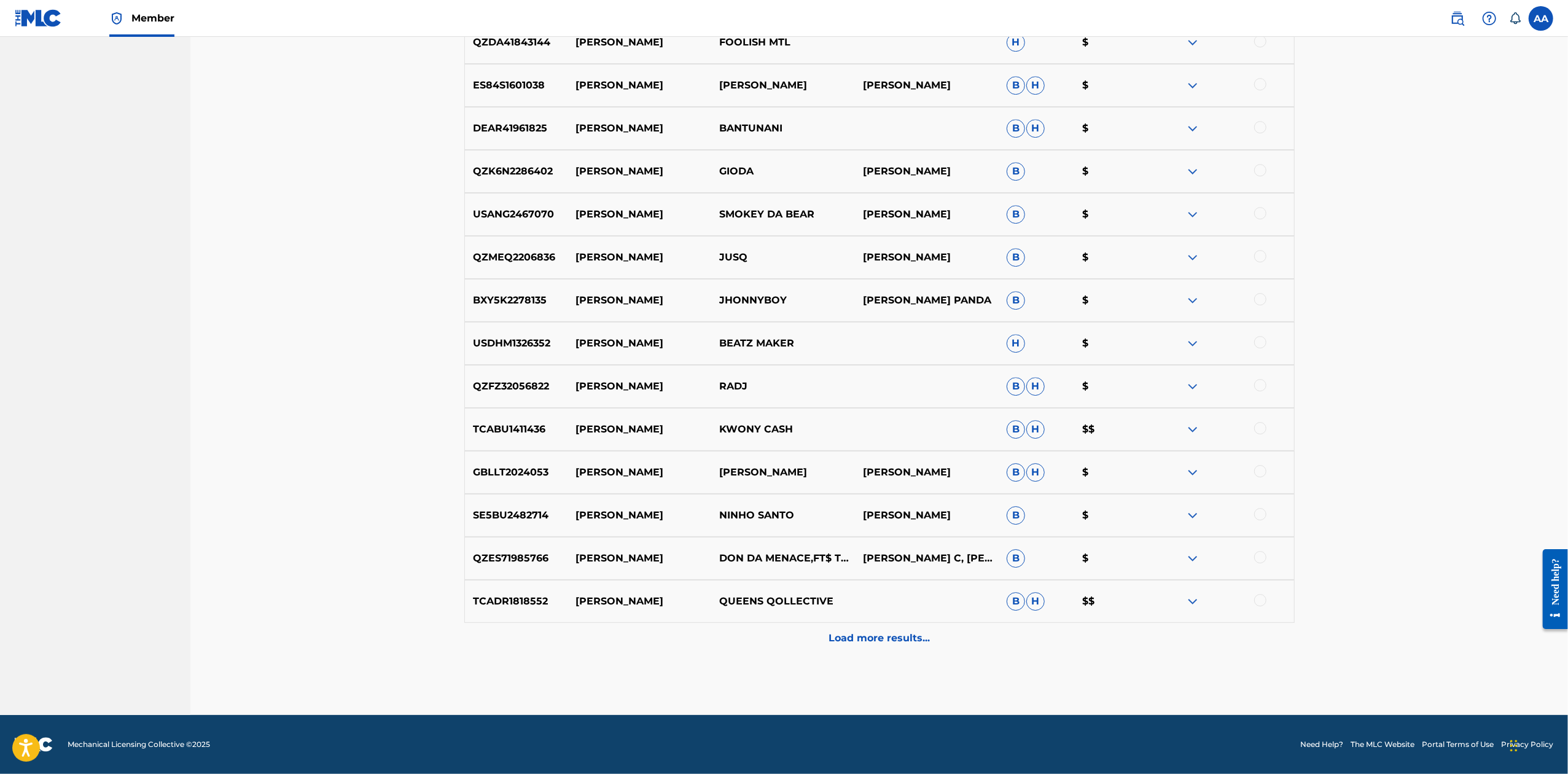
click at [821, 637] on div "Load more results..." at bounding box center [878, 638] width 830 height 30
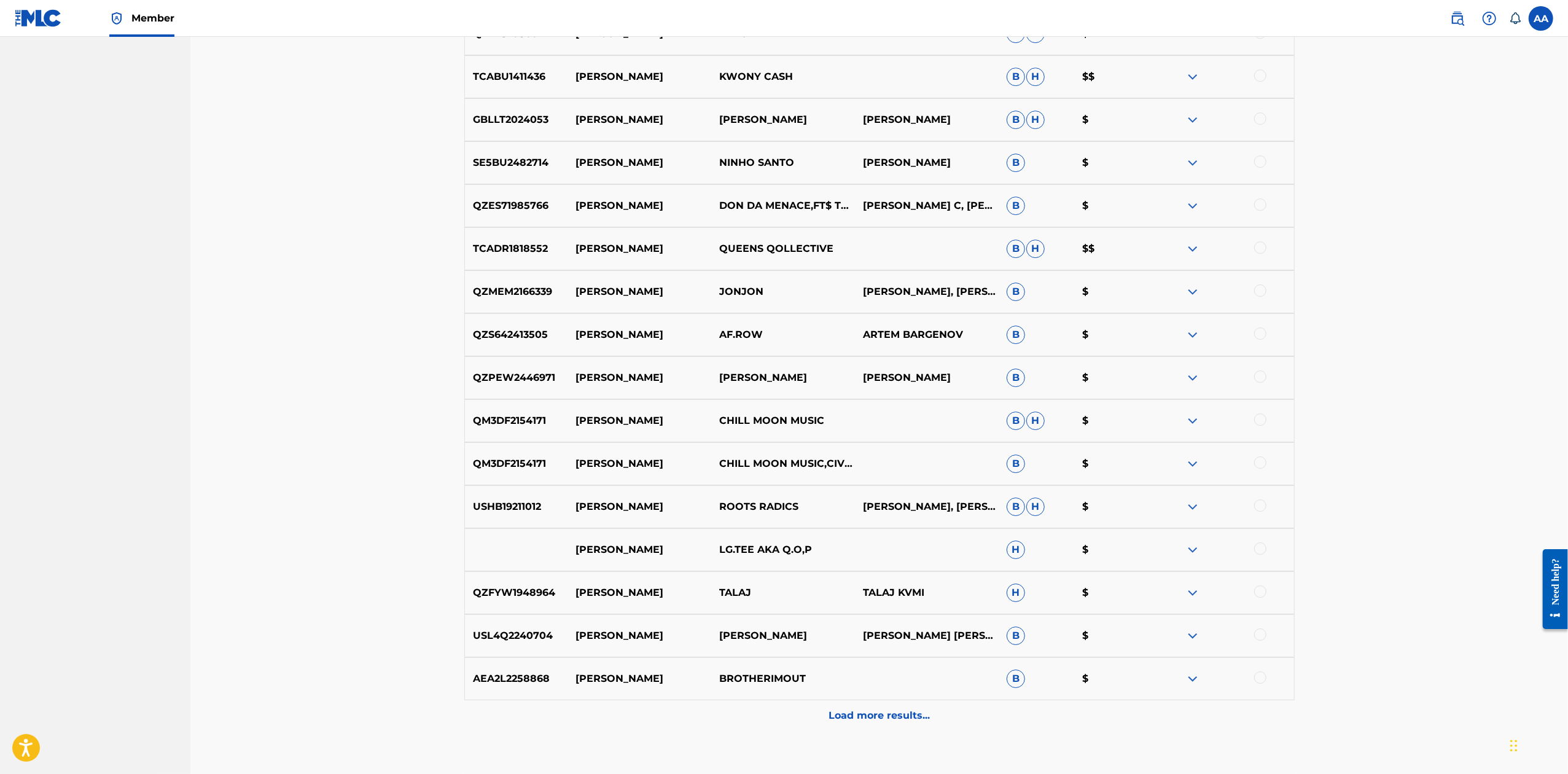
scroll to position [4151, 0]
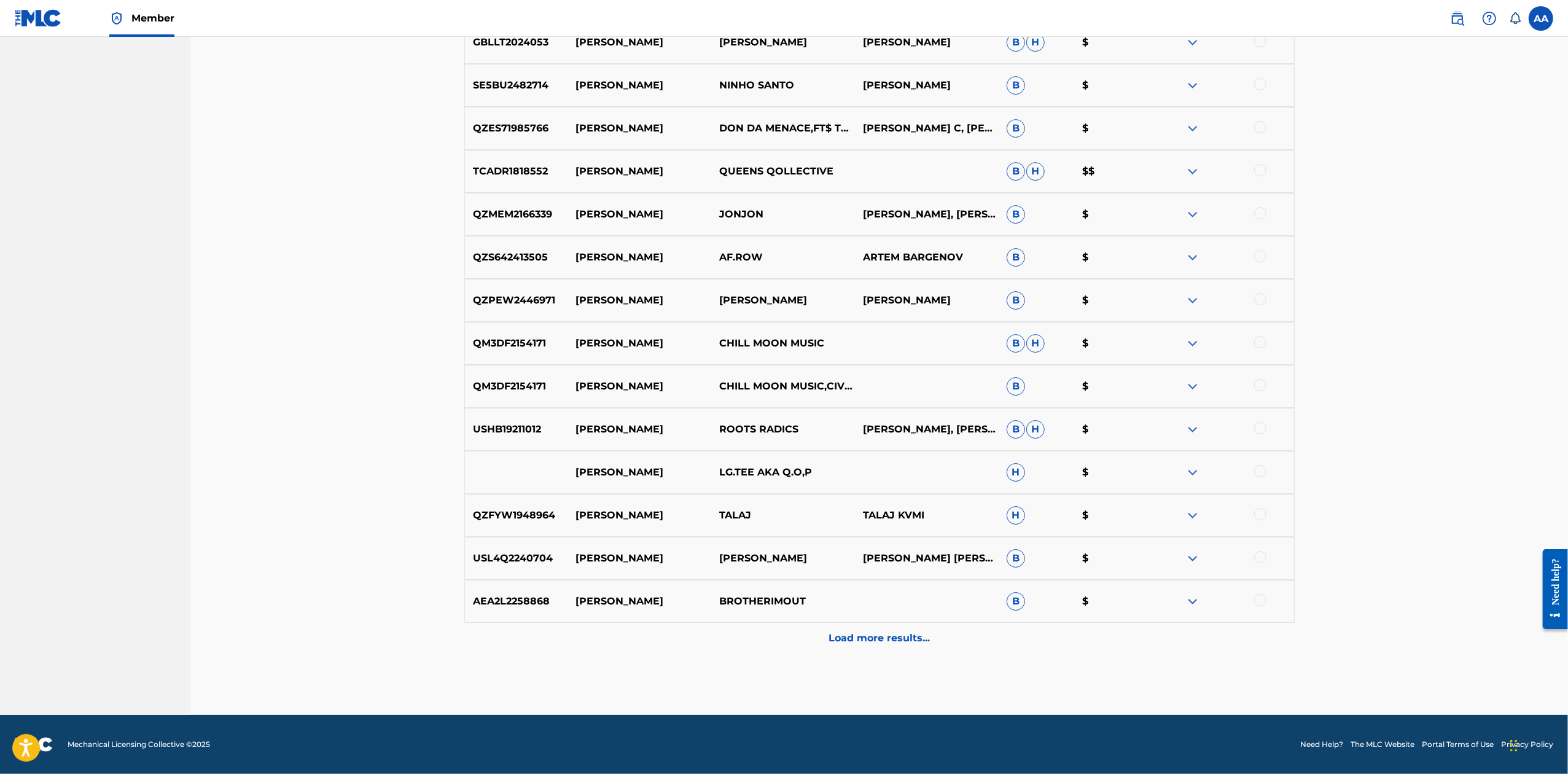
click at [821, 637] on div "Load more results..." at bounding box center [878, 638] width 830 height 30
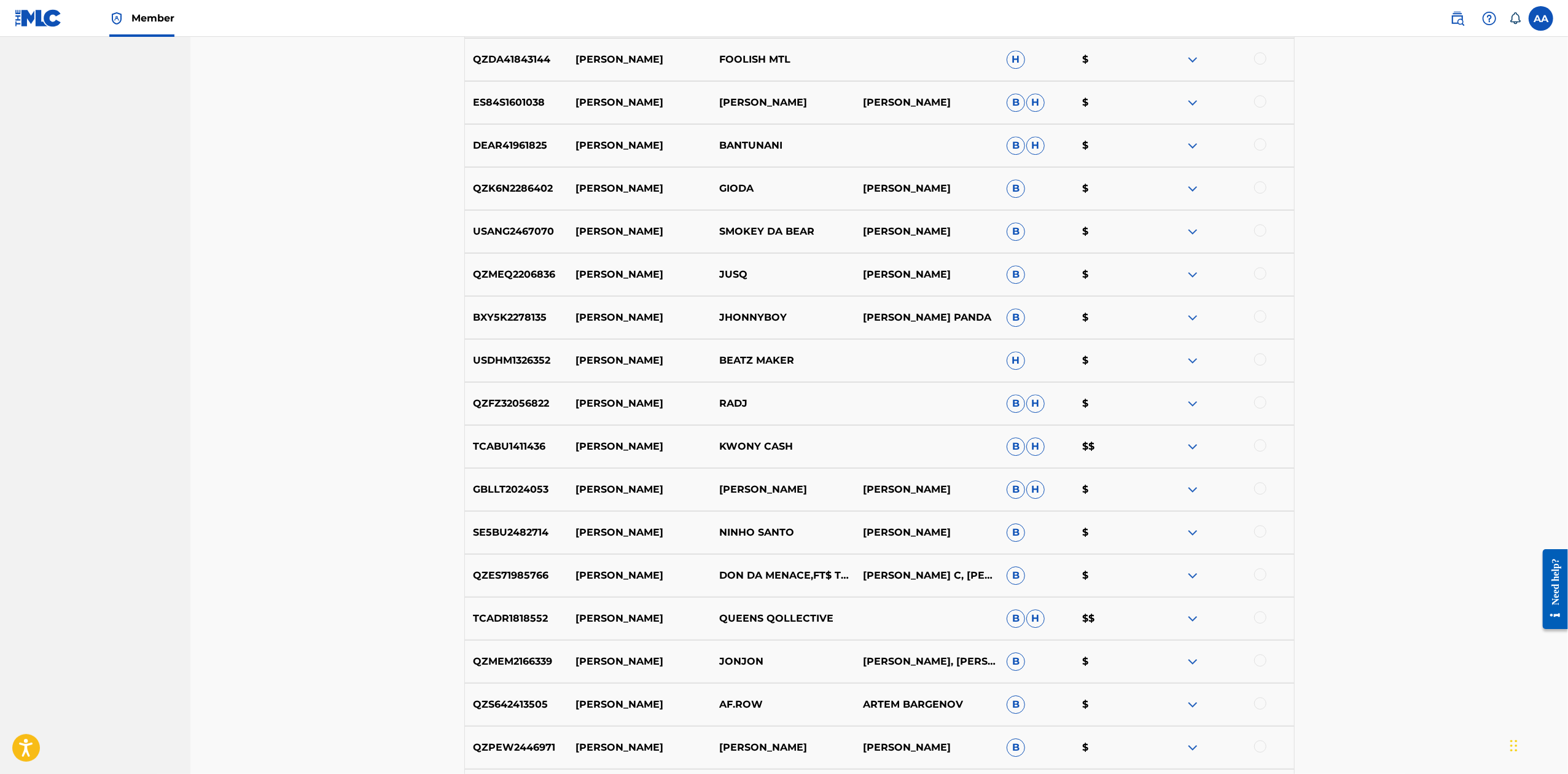
scroll to position [4581, 0]
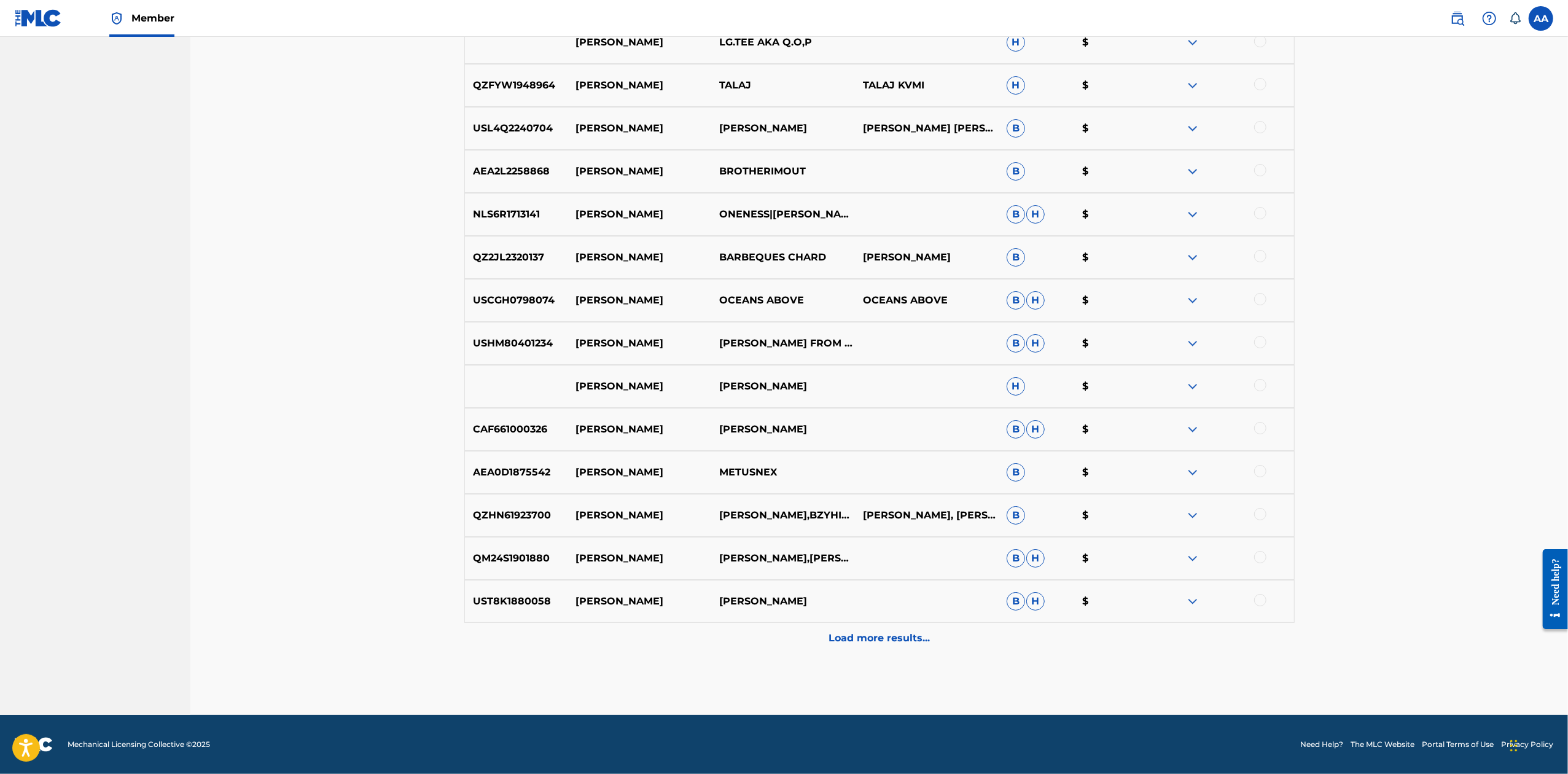
click at [821, 637] on div "Load more results..." at bounding box center [878, 638] width 830 height 30
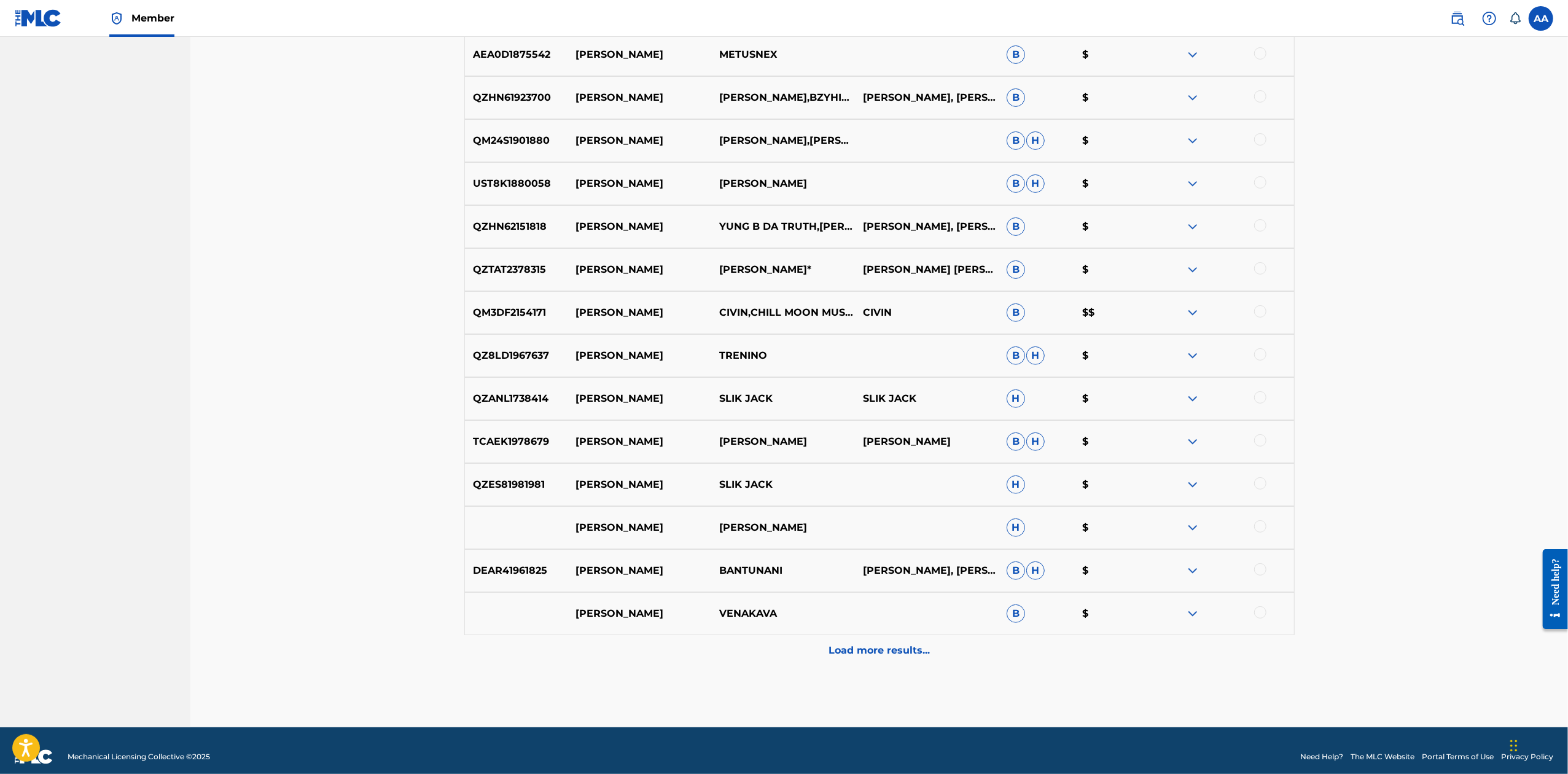
scroll to position [5011, 0]
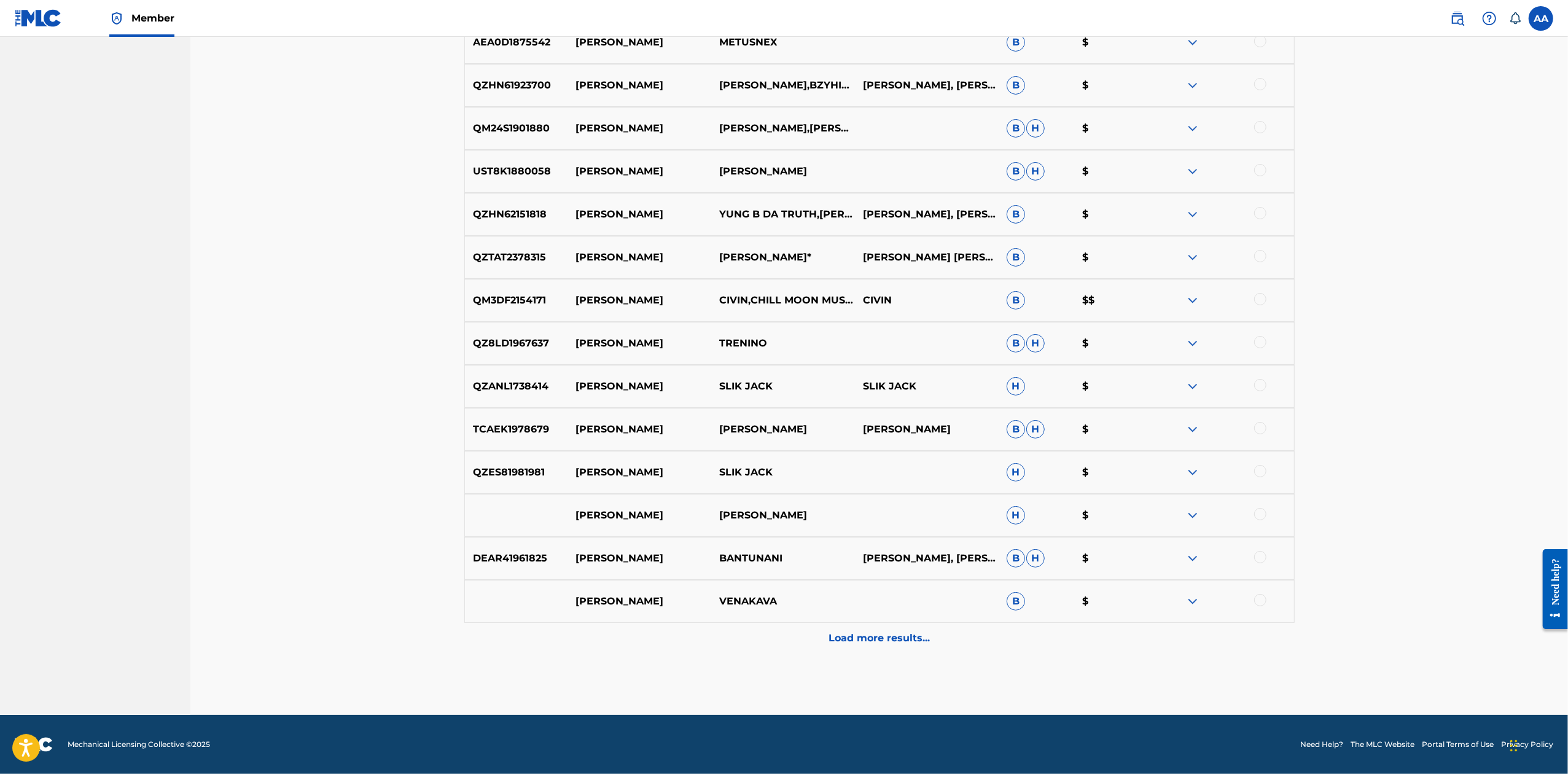
click at [821, 637] on div "Load more results..." at bounding box center [878, 638] width 830 height 30
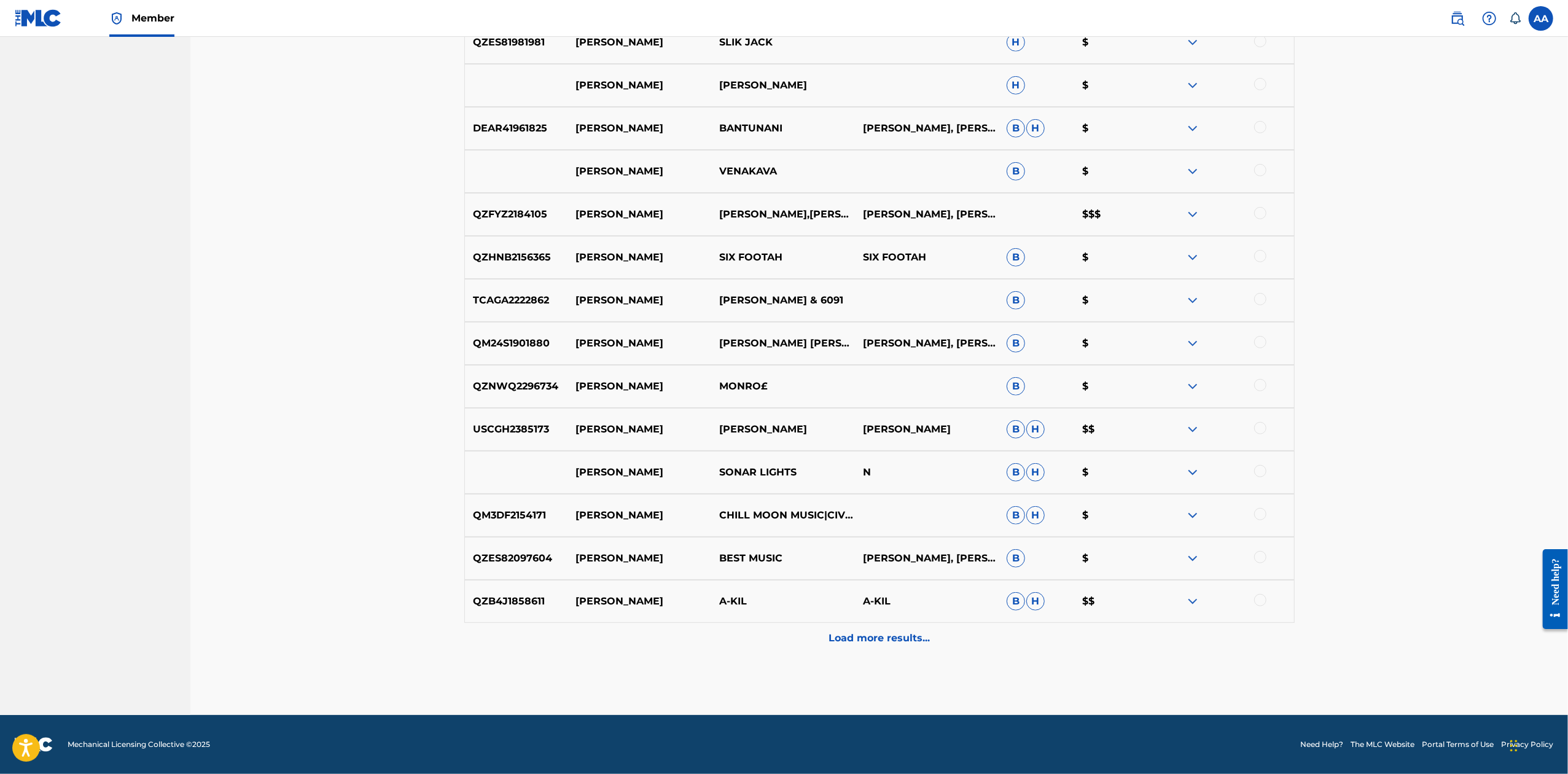
scroll to position [0, 0]
click at [821, 637] on div "Load more results..." at bounding box center [878, 638] width 830 height 30
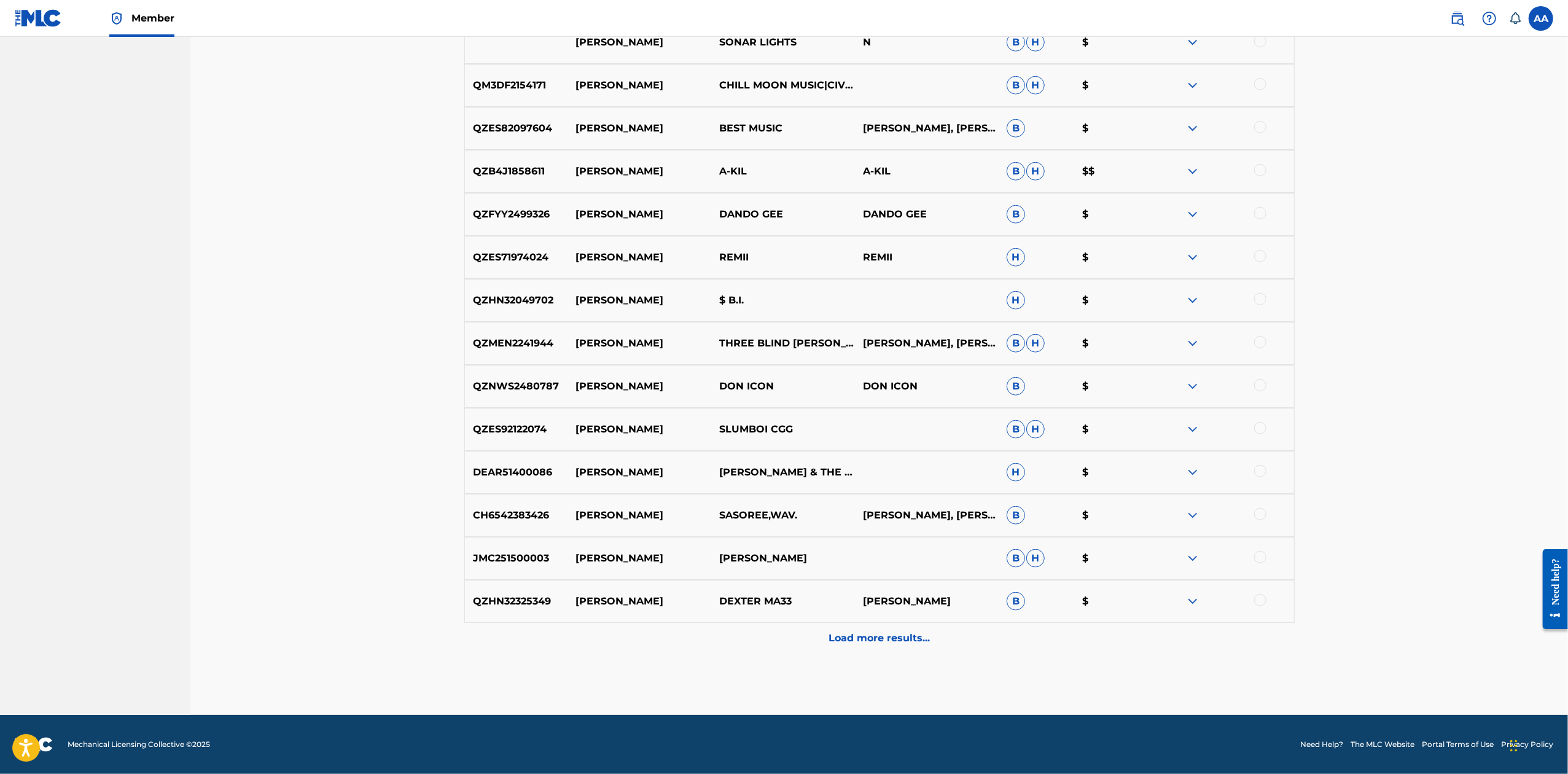
click at [821, 637] on div "Load more results..." at bounding box center [878, 638] width 830 height 30
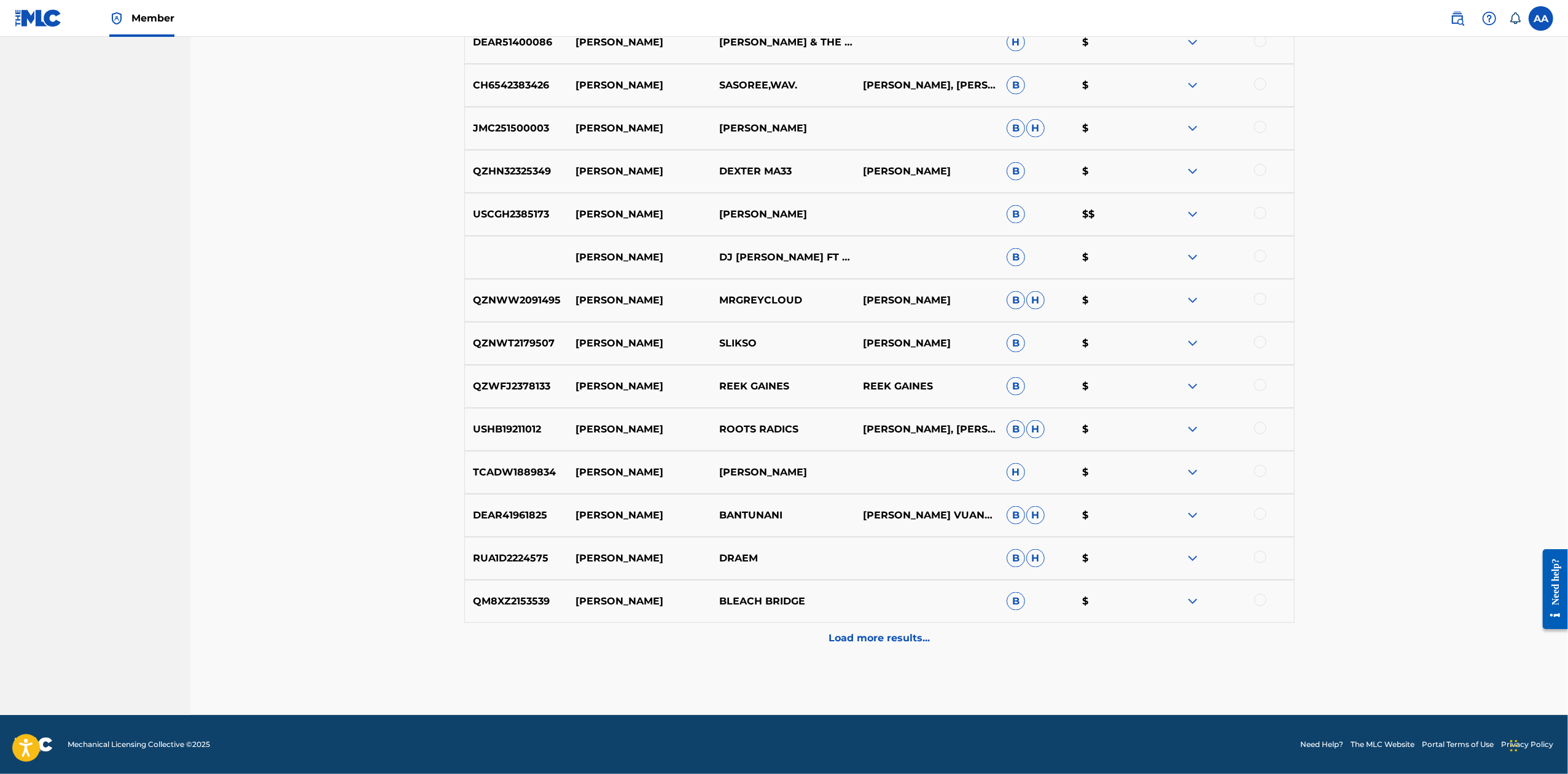
click at [821, 637] on div "Load more results..." at bounding box center [878, 638] width 830 height 30
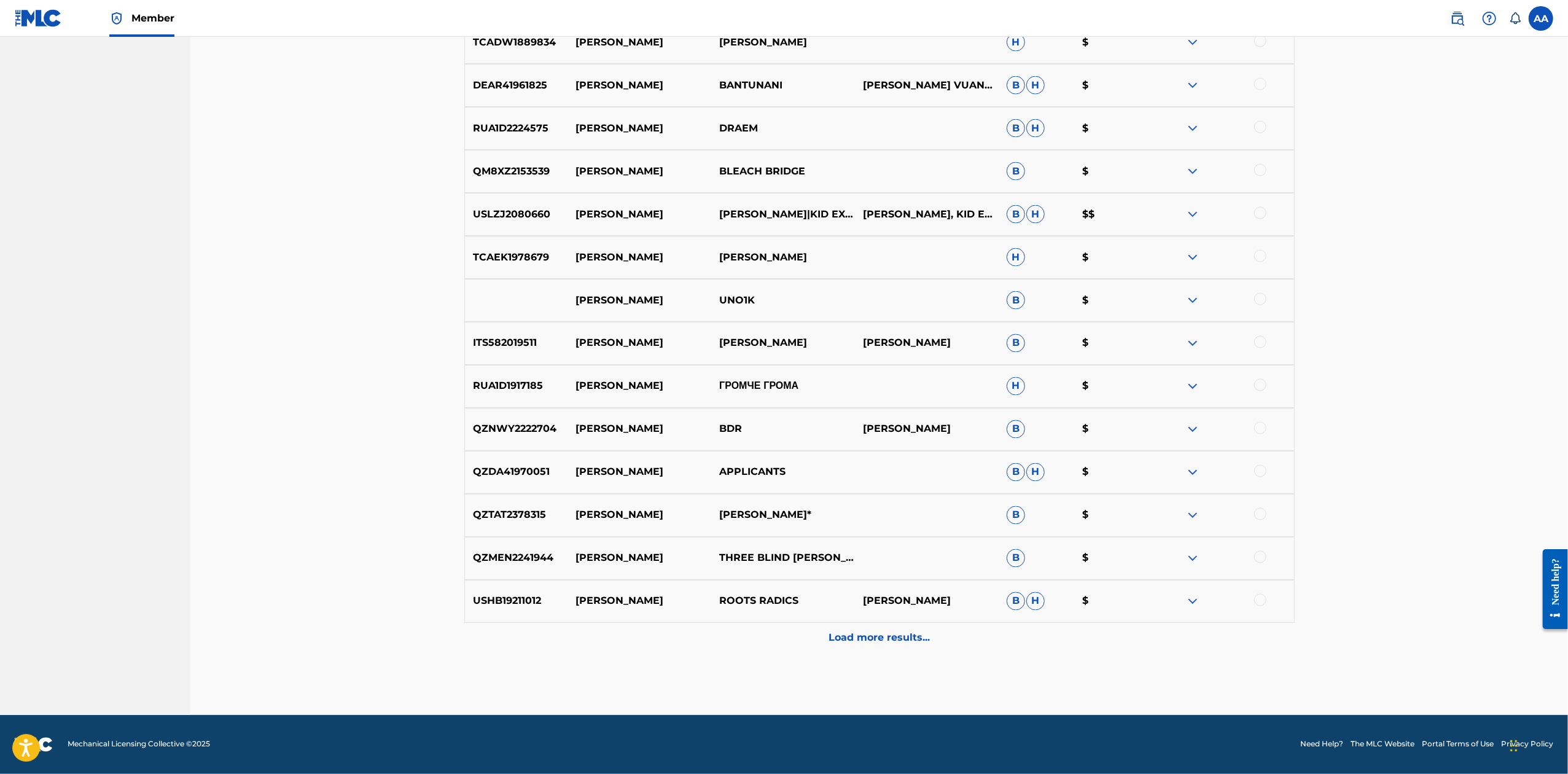
click at [821, 637] on div "Load more results..." at bounding box center [878, 638] width 830 height 30
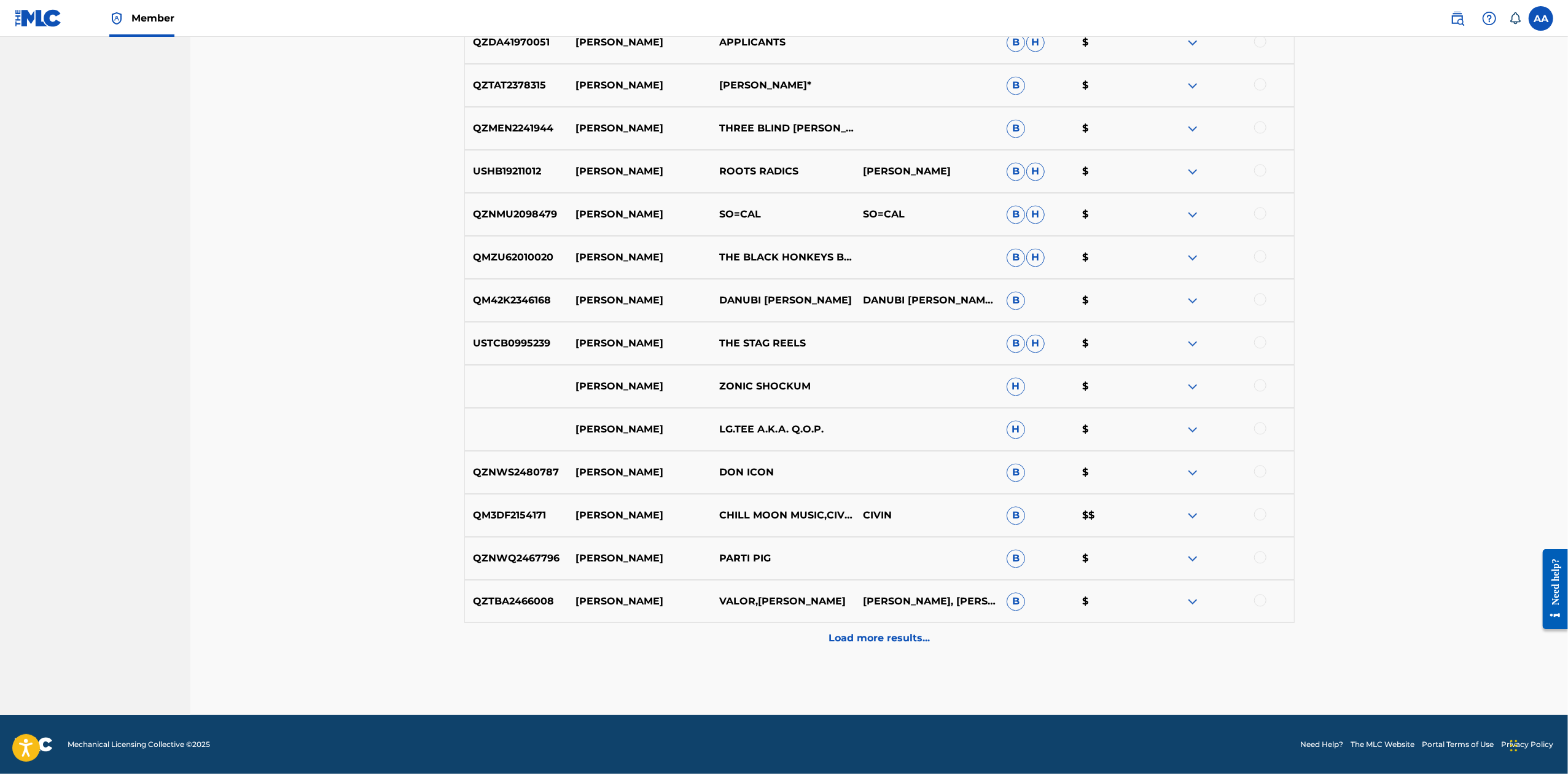
click at [821, 637] on div "Load more results..." at bounding box center [878, 638] width 830 height 30
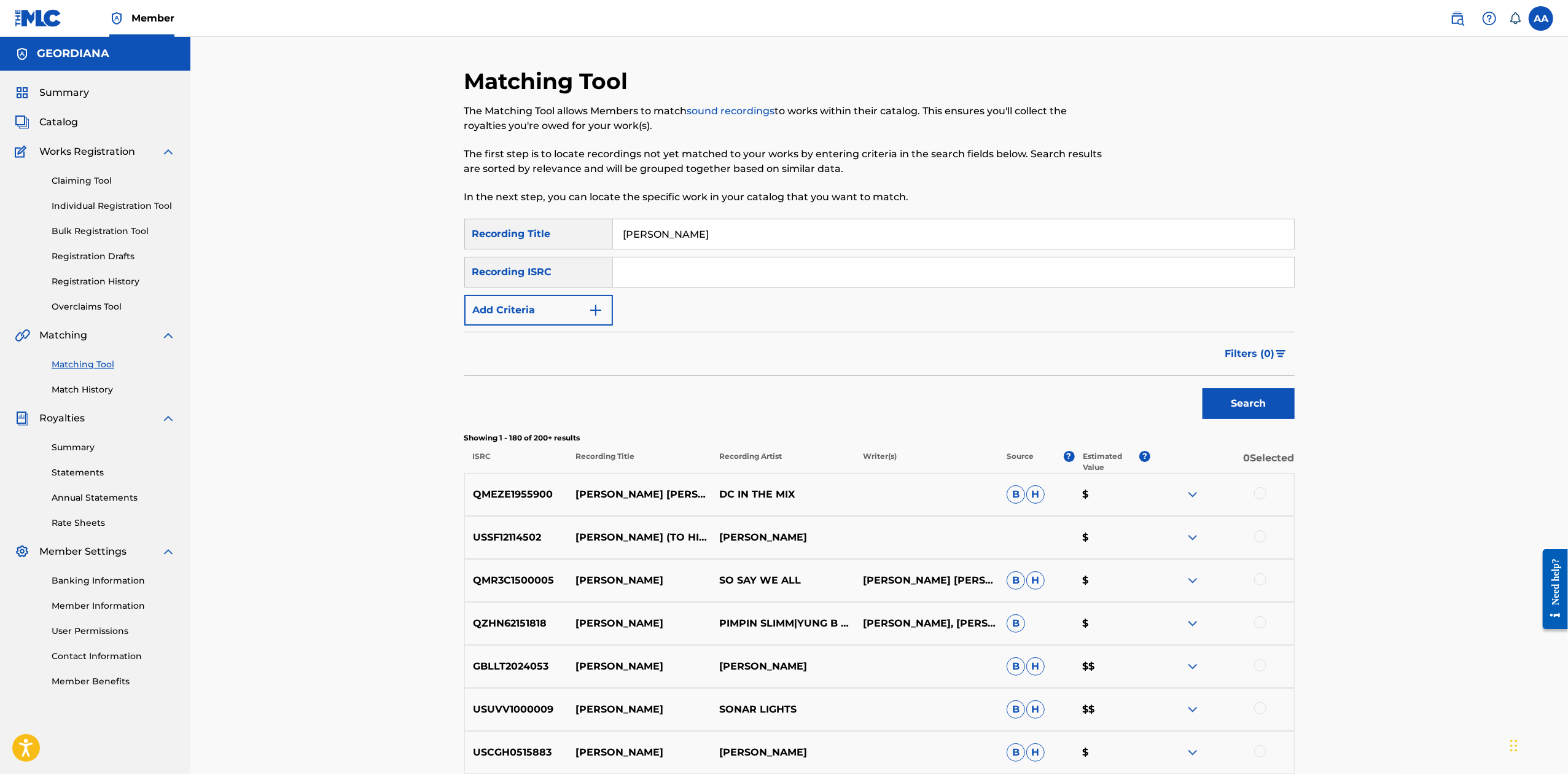
click at [1258, 537] on div at bounding box center [1260, 537] width 13 height 13
click at [862, 671] on button "Match 1 Group" at bounding box center [863, 674] width 136 height 30
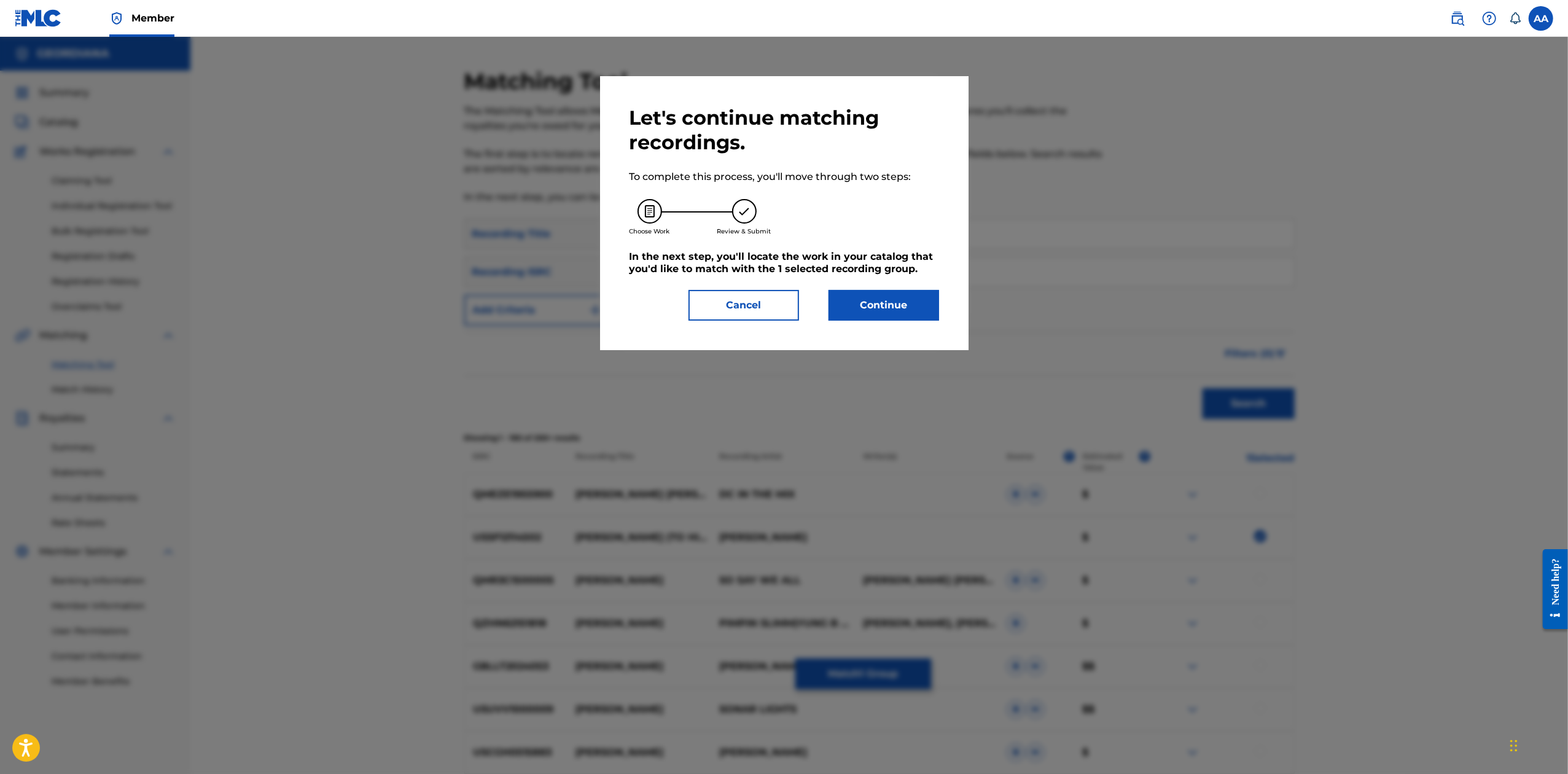
click at [886, 305] on button "Continue" at bounding box center [883, 305] width 110 height 30
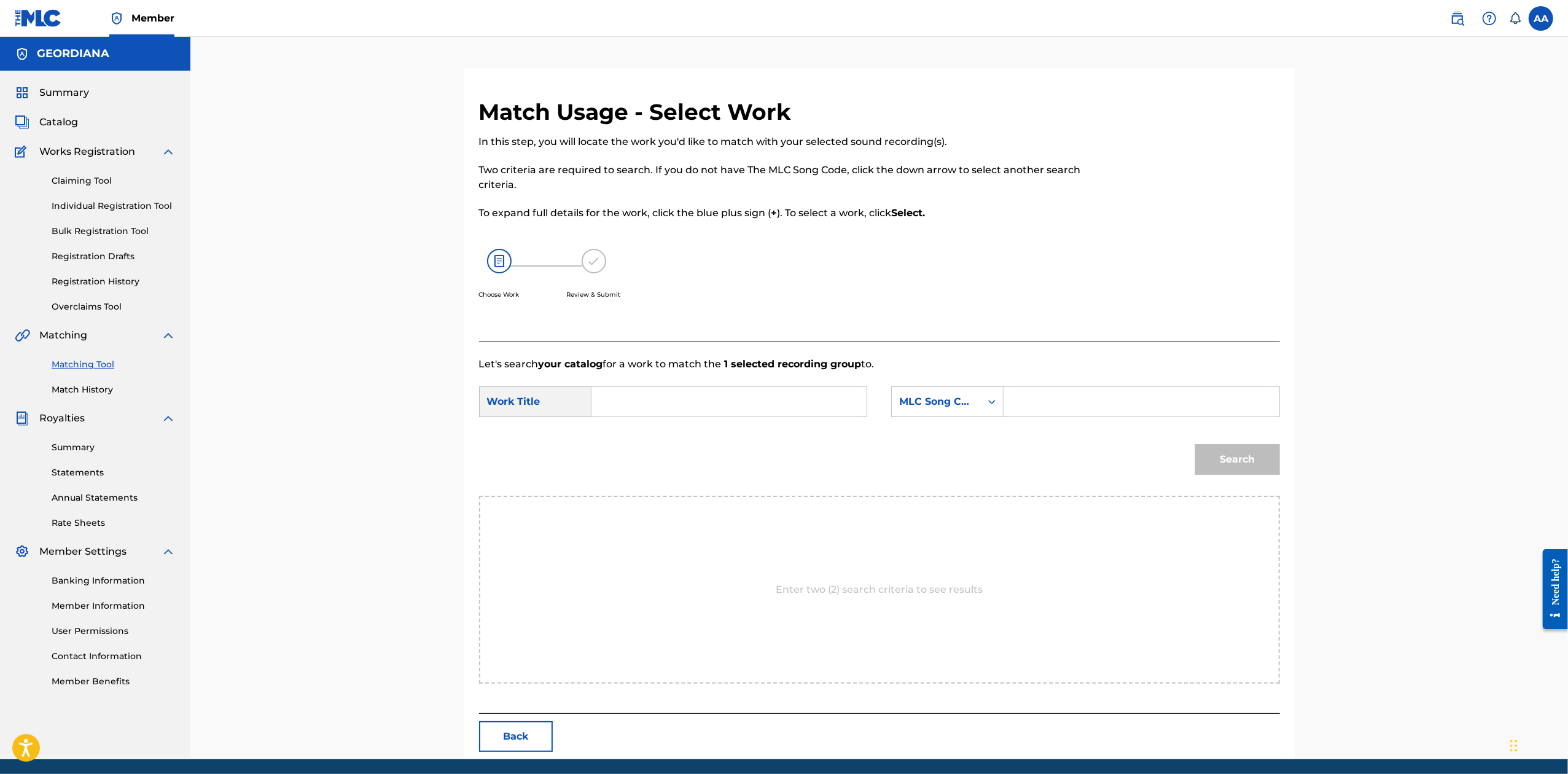
click at [741, 398] on input "Search Form" at bounding box center [729, 401] width 254 height 30
type input "[PERSON_NAME]"
click at [1230, 460] on div "Search" at bounding box center [1234, 456] width 90 height 49
click at [779, 389] on input "[PERSON_NAME]" at bounding box center [729, 401] width 254 height 30
click at [759, 401] on input "[PERSON_NAME]" at bounding box center [729, 401] width 254 height 30
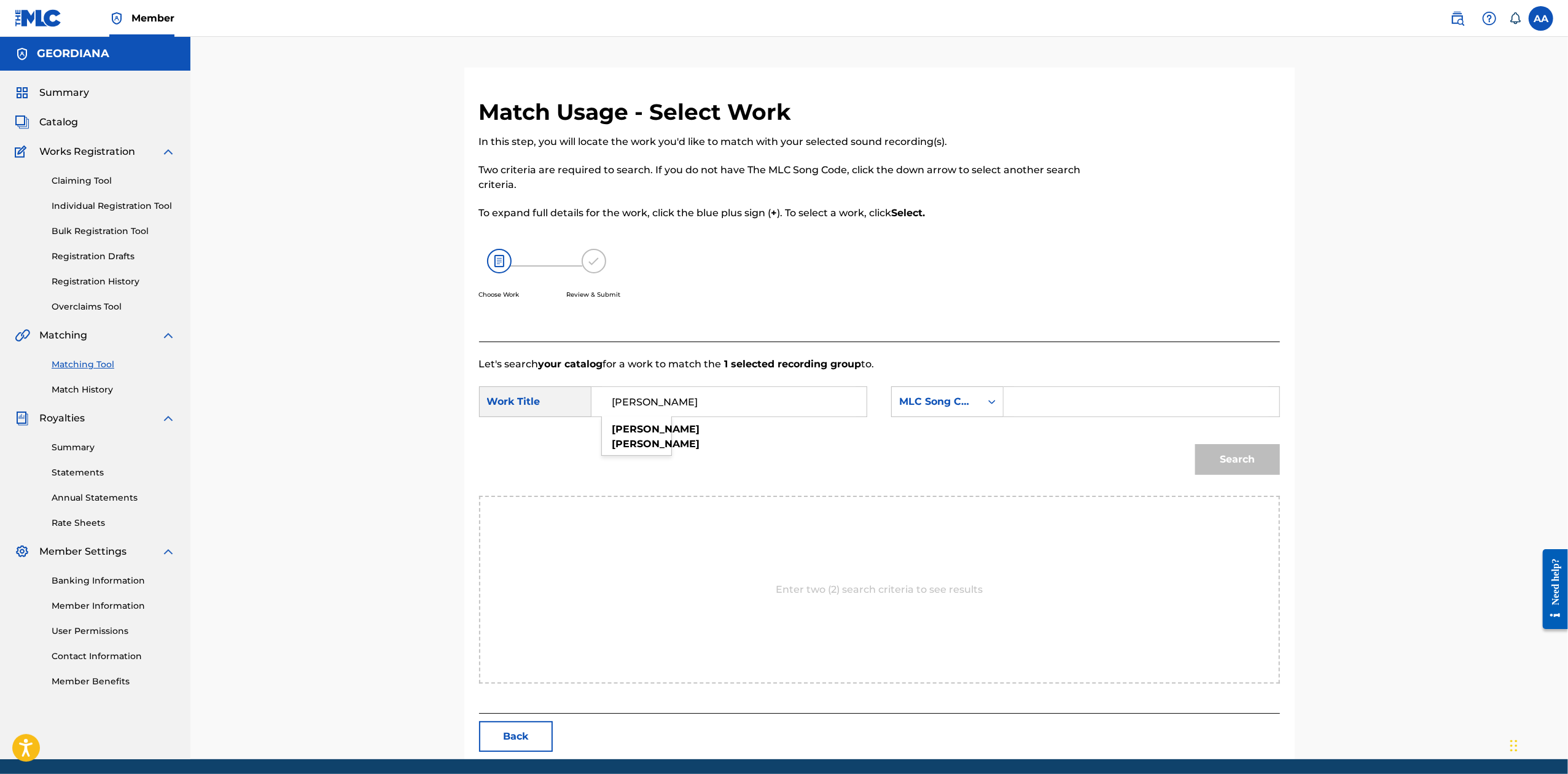
click at [1209, 456] on div "Search" at bounding box center [1234, 456] width 90 height 49
click at [743, 401] on input "[PERSON_NAME]" at bounding box center [729, 401] width 254 height 30
click at [993, 400] on icon "Search Form" at bounding box center [992, 402] width 13 height 13
click at [969, 480] on div "Publisher Name" at bounding box center [947, 479] width 111 height 30
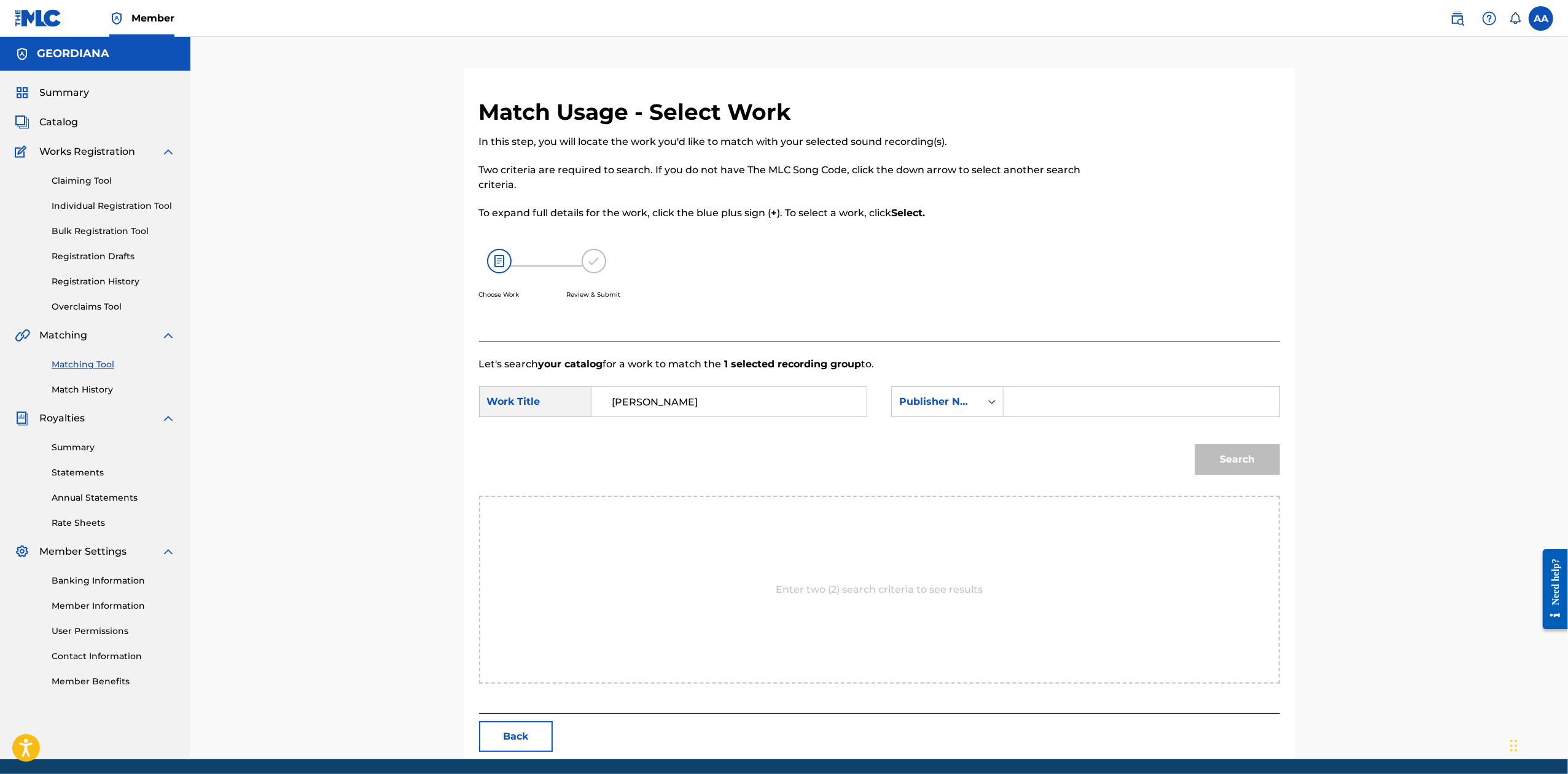
click at [1027, 400] on input "Search Form" at bounding box center [1141, 401] width 254 height 30
type input "g"
click at [1234, 456] on button "Search" at bounding box center [1238, 460] width 85 height 30
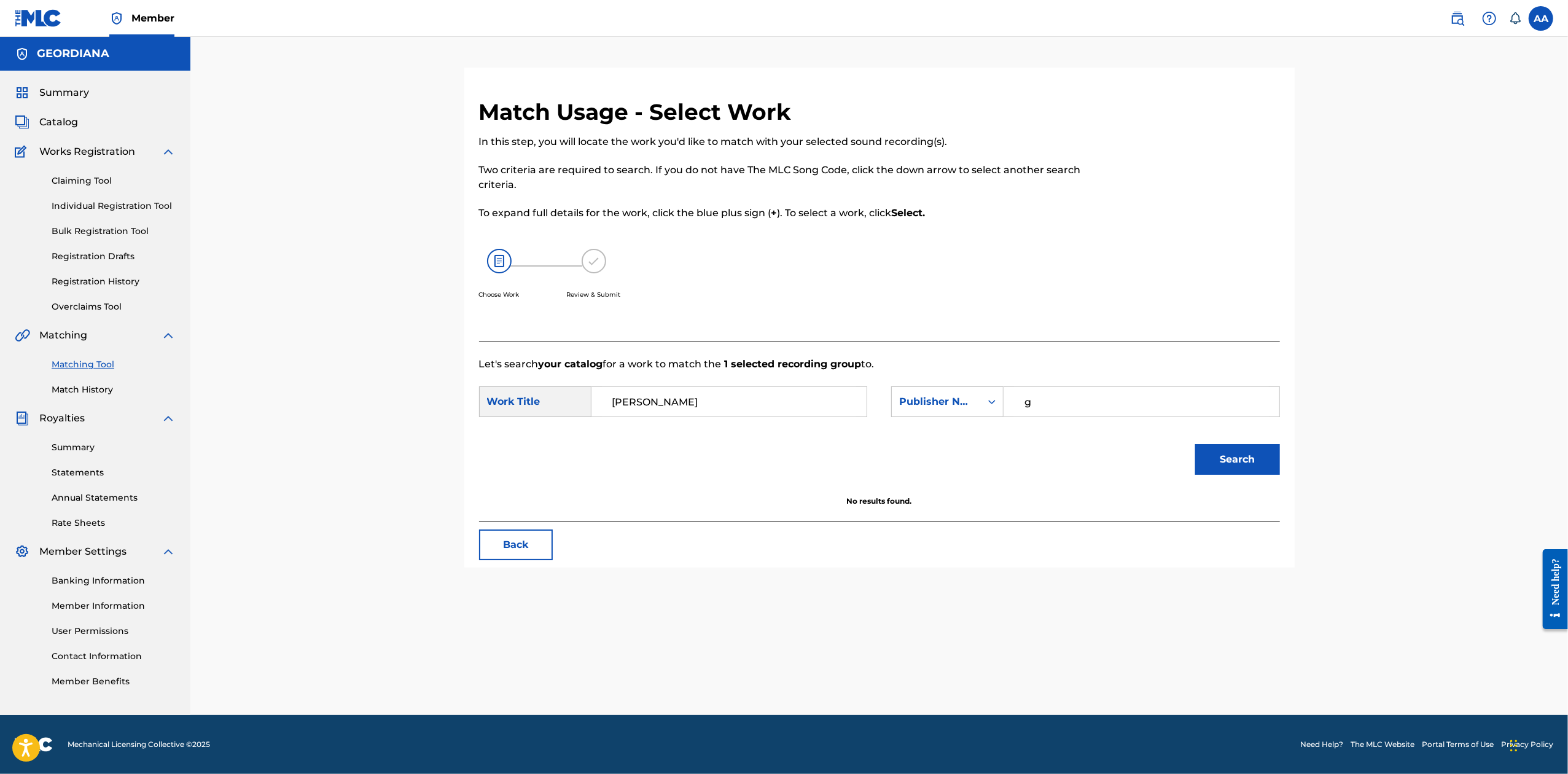
click at [60, 121] on span "Catalog" at bounding box center [58, 122] width 39 height 14
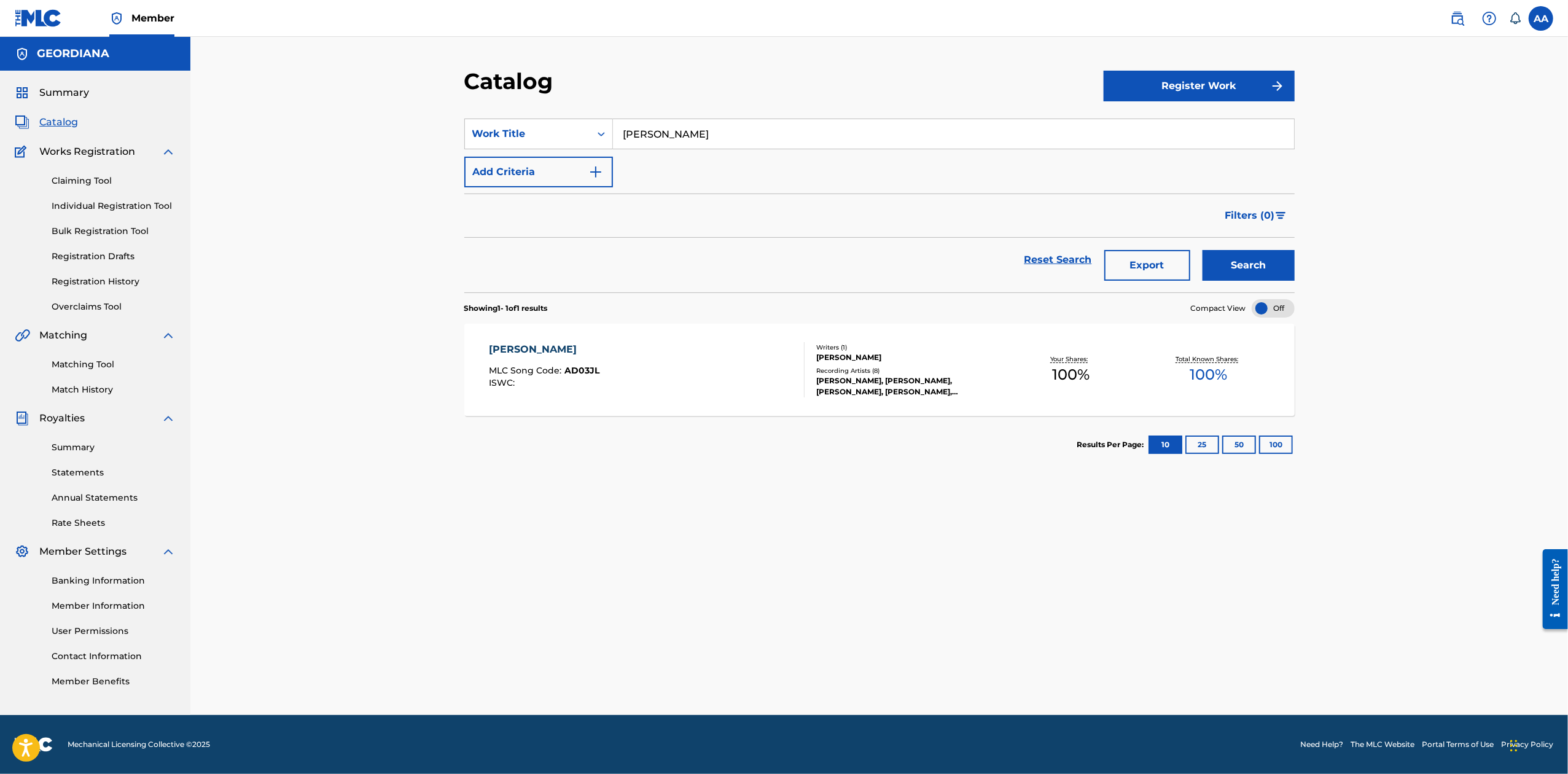
click at [108, 362] on link "Matching Tool" at bounding box center [114, 365] width 124 height 13
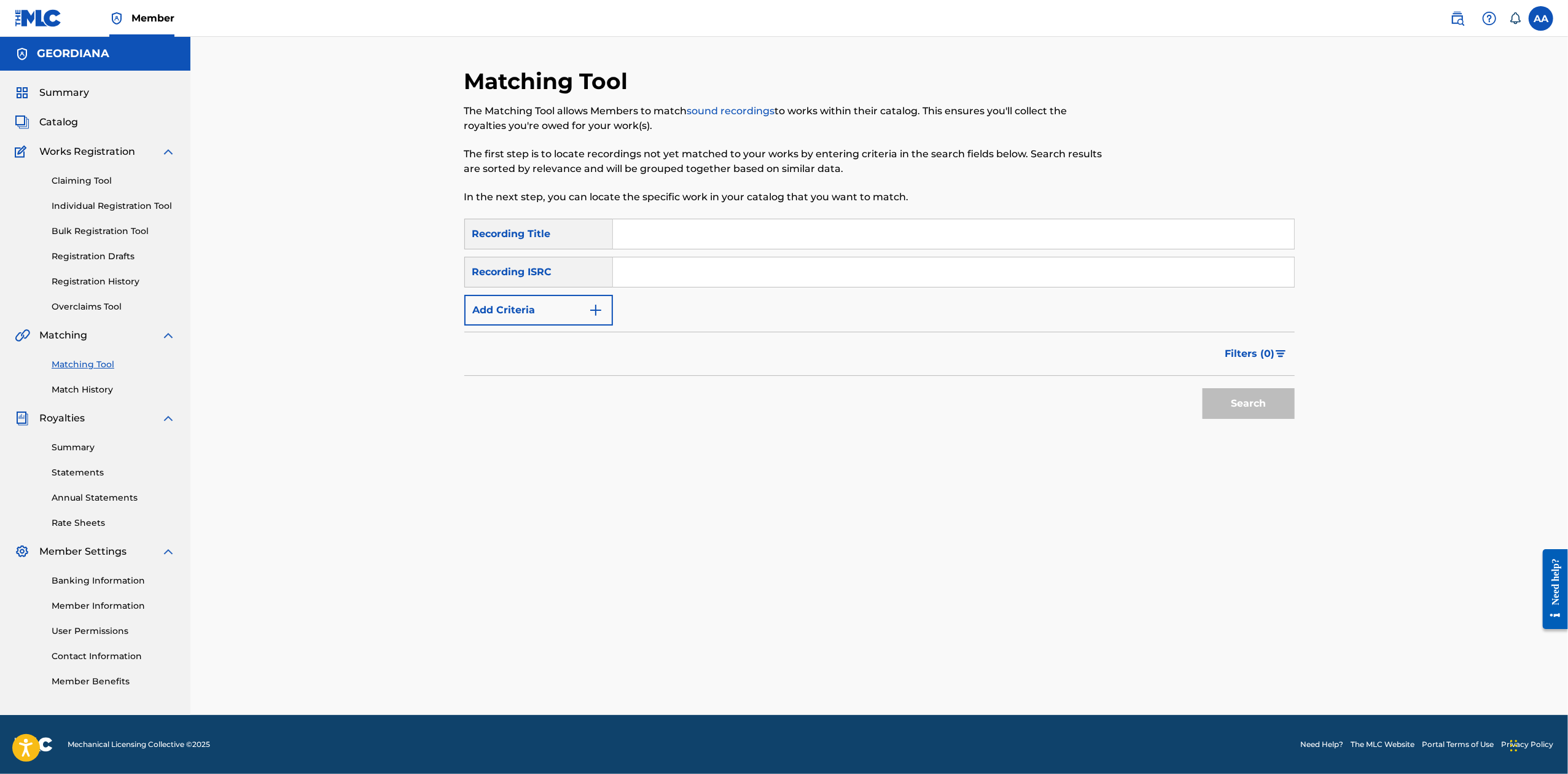
click at [792, 232] on input "Search Form" at bounding box center [953, 234] width 681 height 30
type input "[PERSON_NAME]"
click at [1203, 388] on button "Search" at bounding box center [1248, 403] width 92 height 30
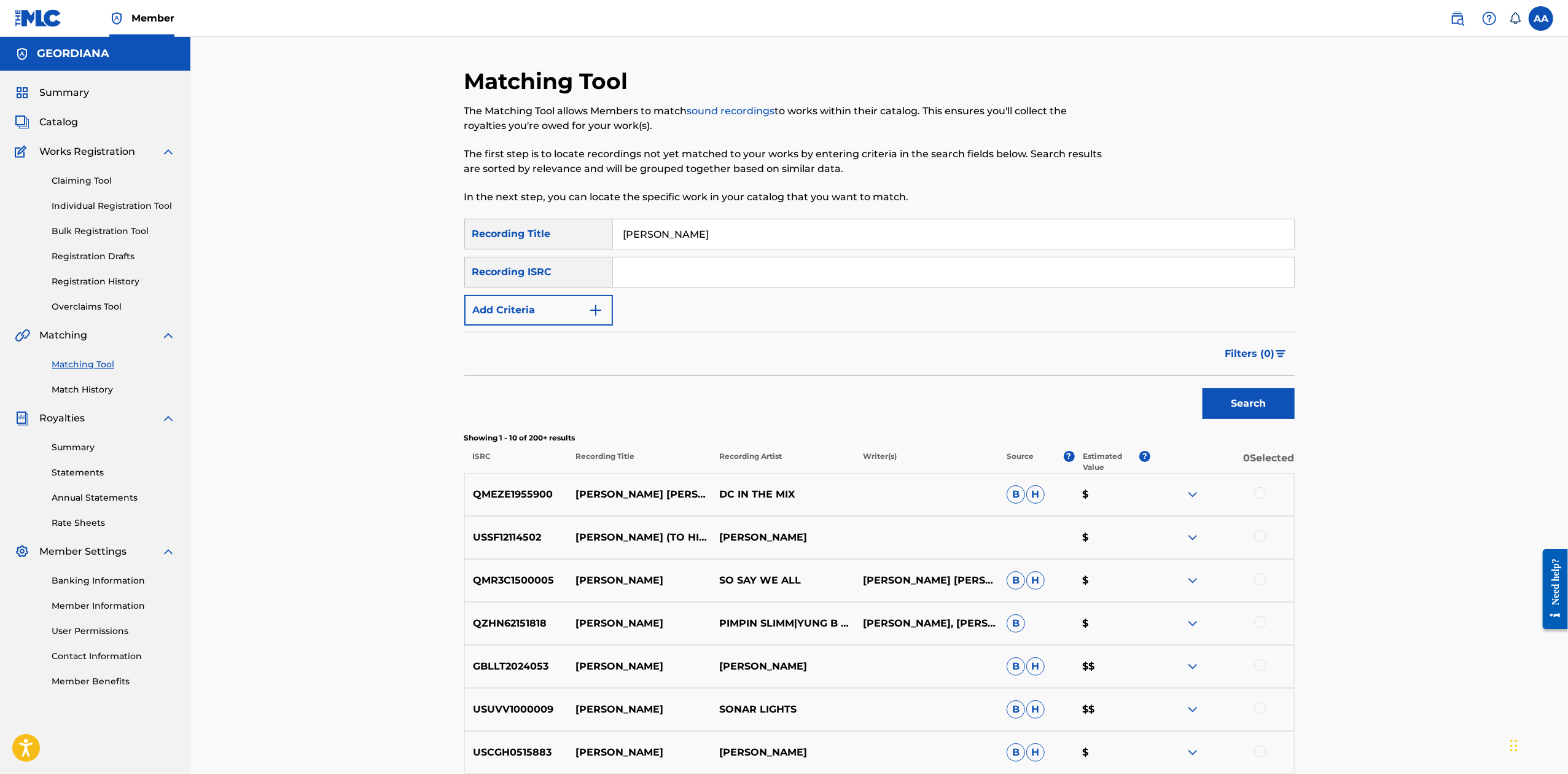
click at [1262, 538] on div at bounding box center [1260, 537] width 13 height 13
click at [896, 674] on button "Match 1 Group" at bounding box center [863, 674] width 136 height 30
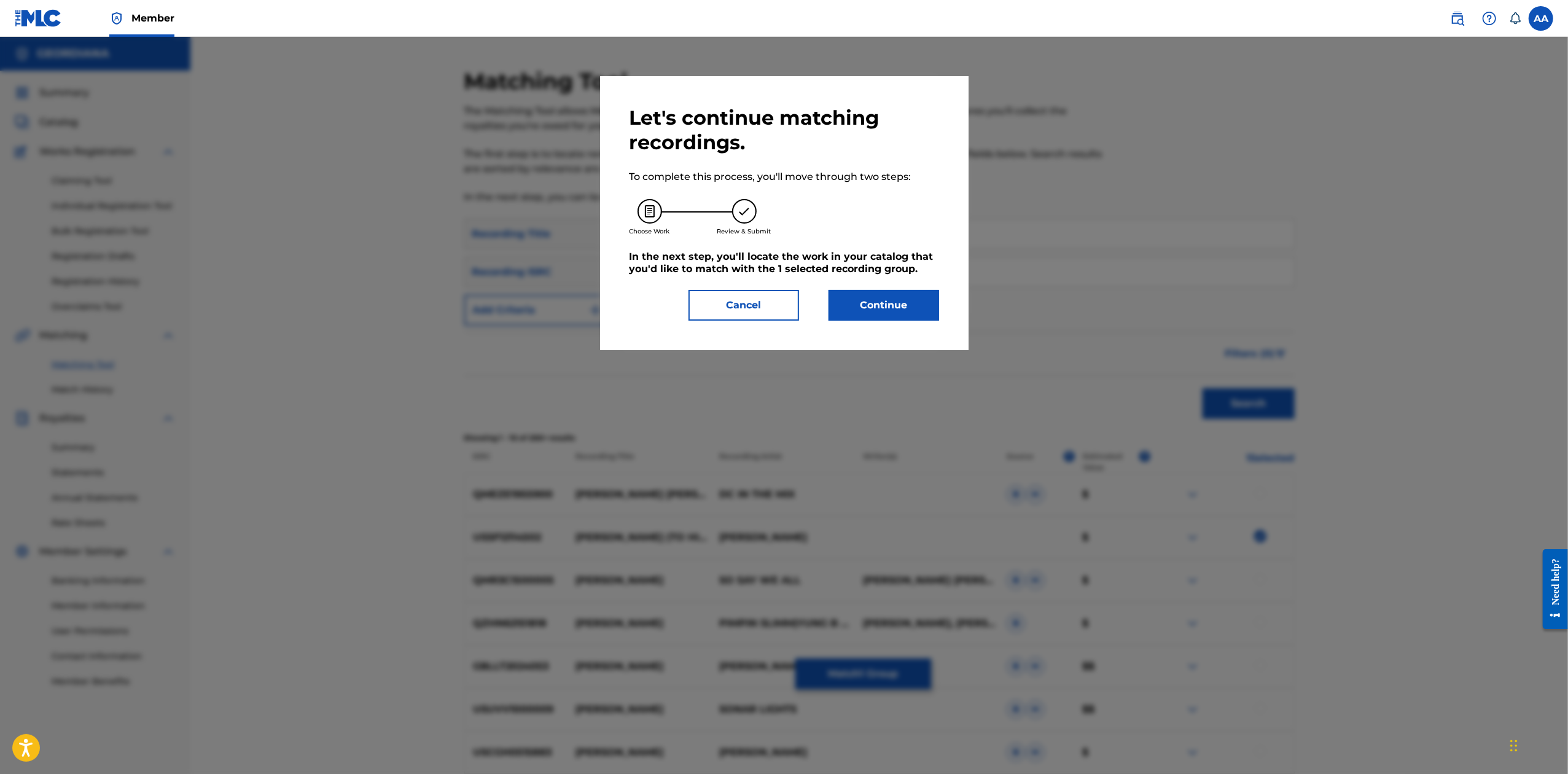
click at [882, 298] on button "Continue" at bounding box center [883, 305] width 110 height 30
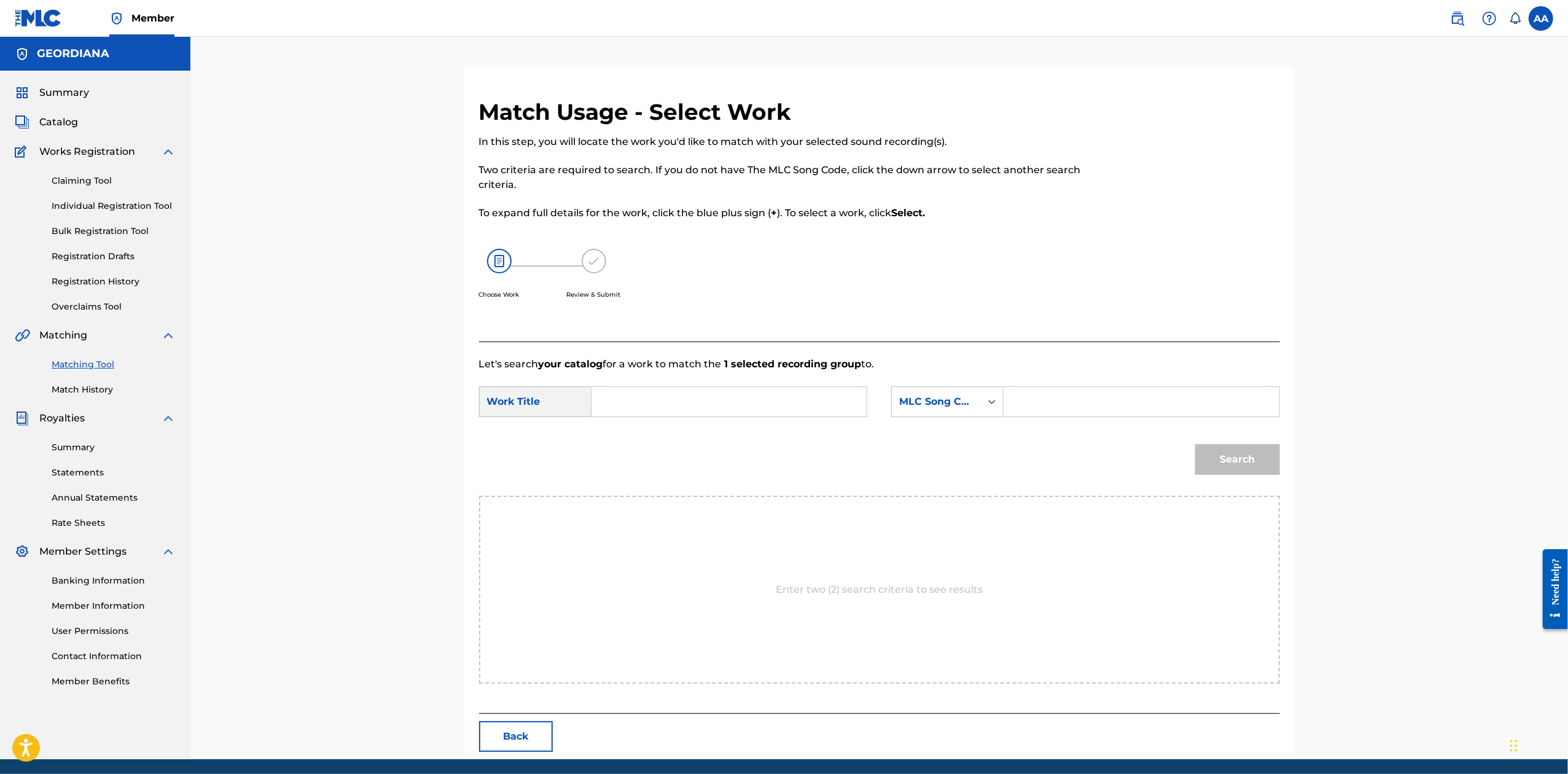
click at [791, 400] on input "Search Form" at bounding box center [729, 401] width 254 height 30
type input "[PERSON_NAME]"
click at [990, 402] on icon "Search Form" at bounding box center [991, 401] width 7 height 4
click at [924, 482] on div "Publisher Name" at bounding box center [947, 479] width 111 height 30
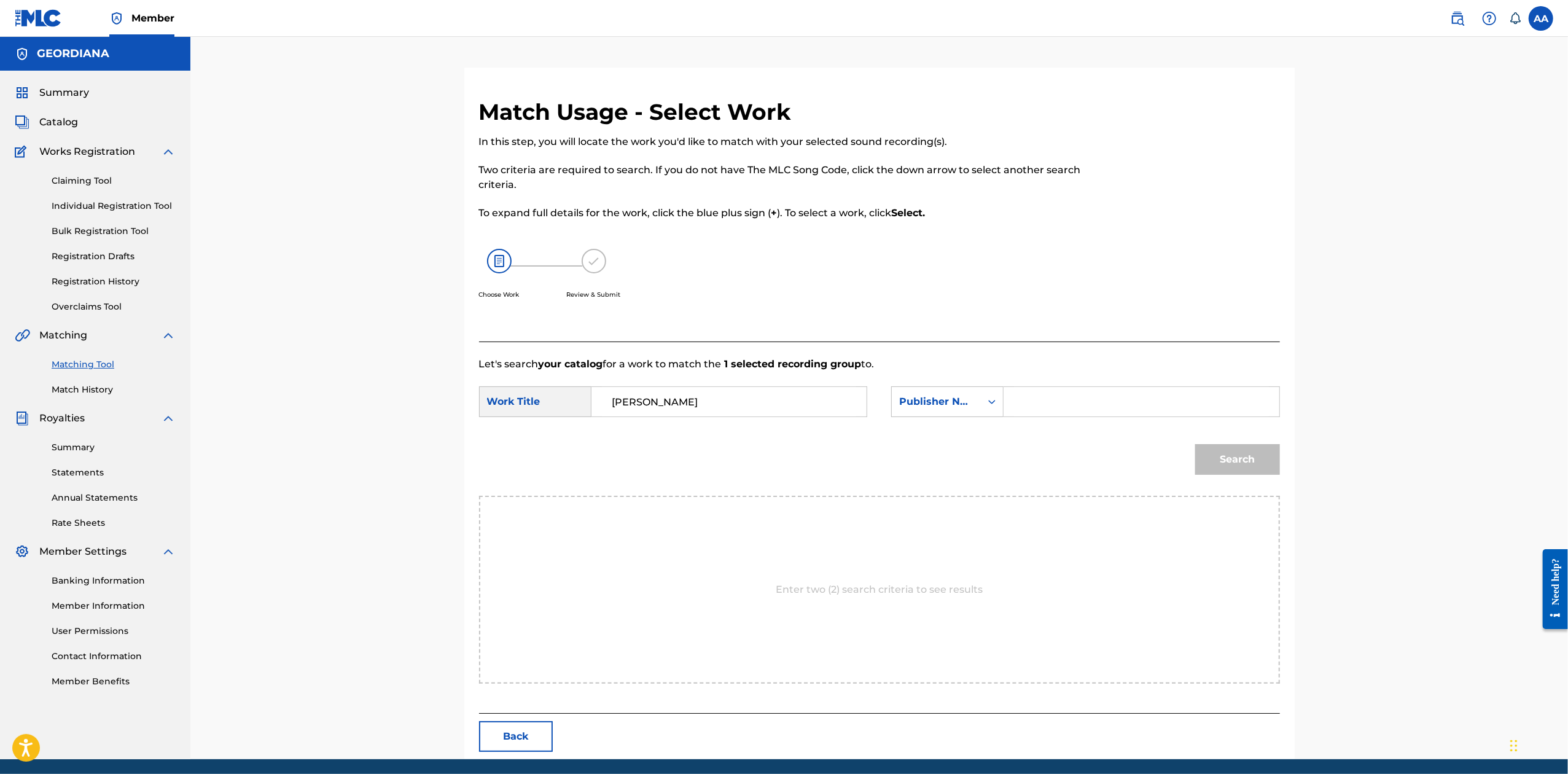
click at [1027, 397] on input "Search Form" at bounding box center [1141, 401] width 254 height 30
type input "Geordiana"
click at [1195, 444] on button "Search" at bounding box center [1238, 460] width 85 height 30
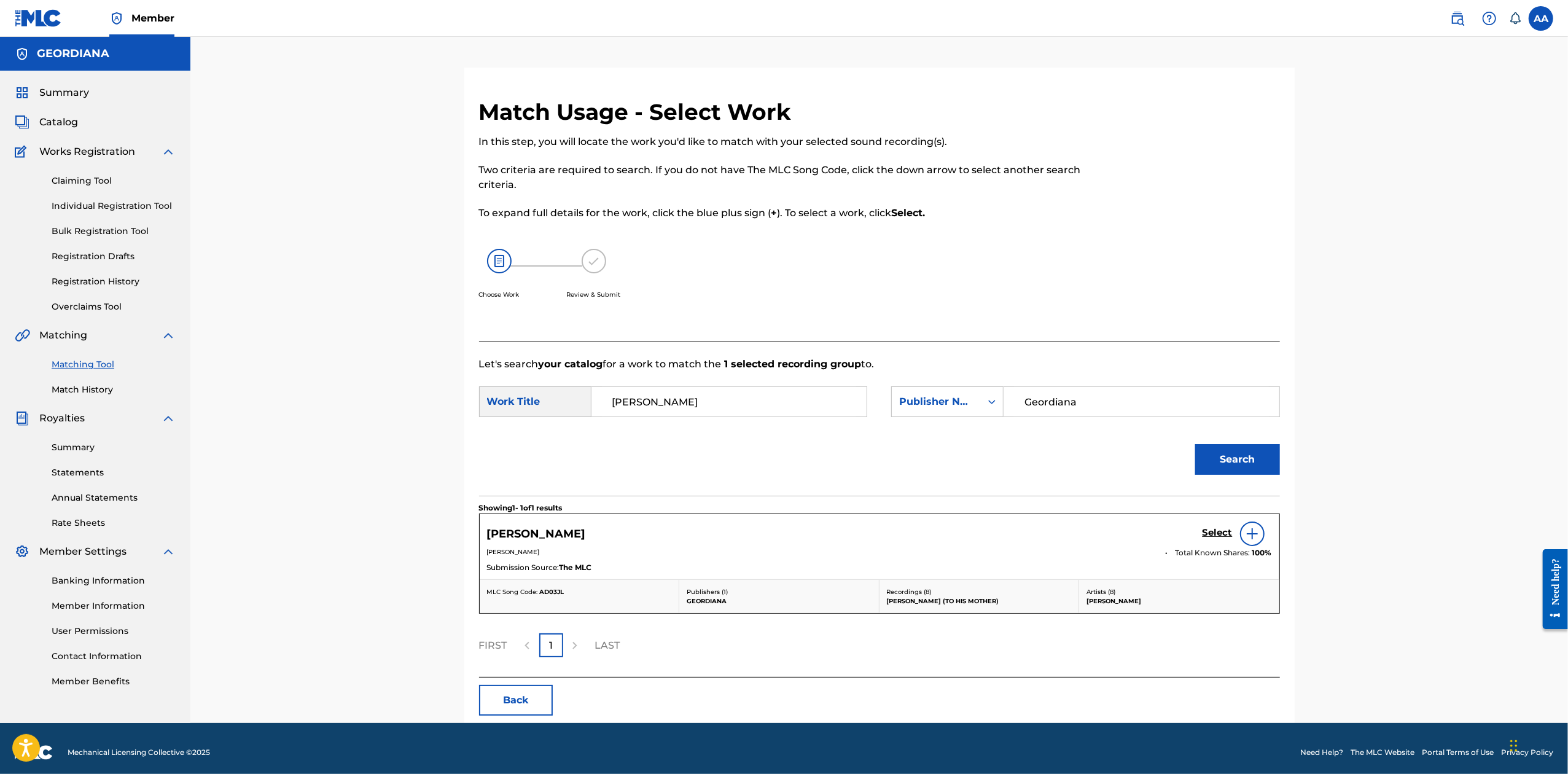
click at [1216, 533] on h5 "Select" at bounding box center [1218, 532] width 30 height 12
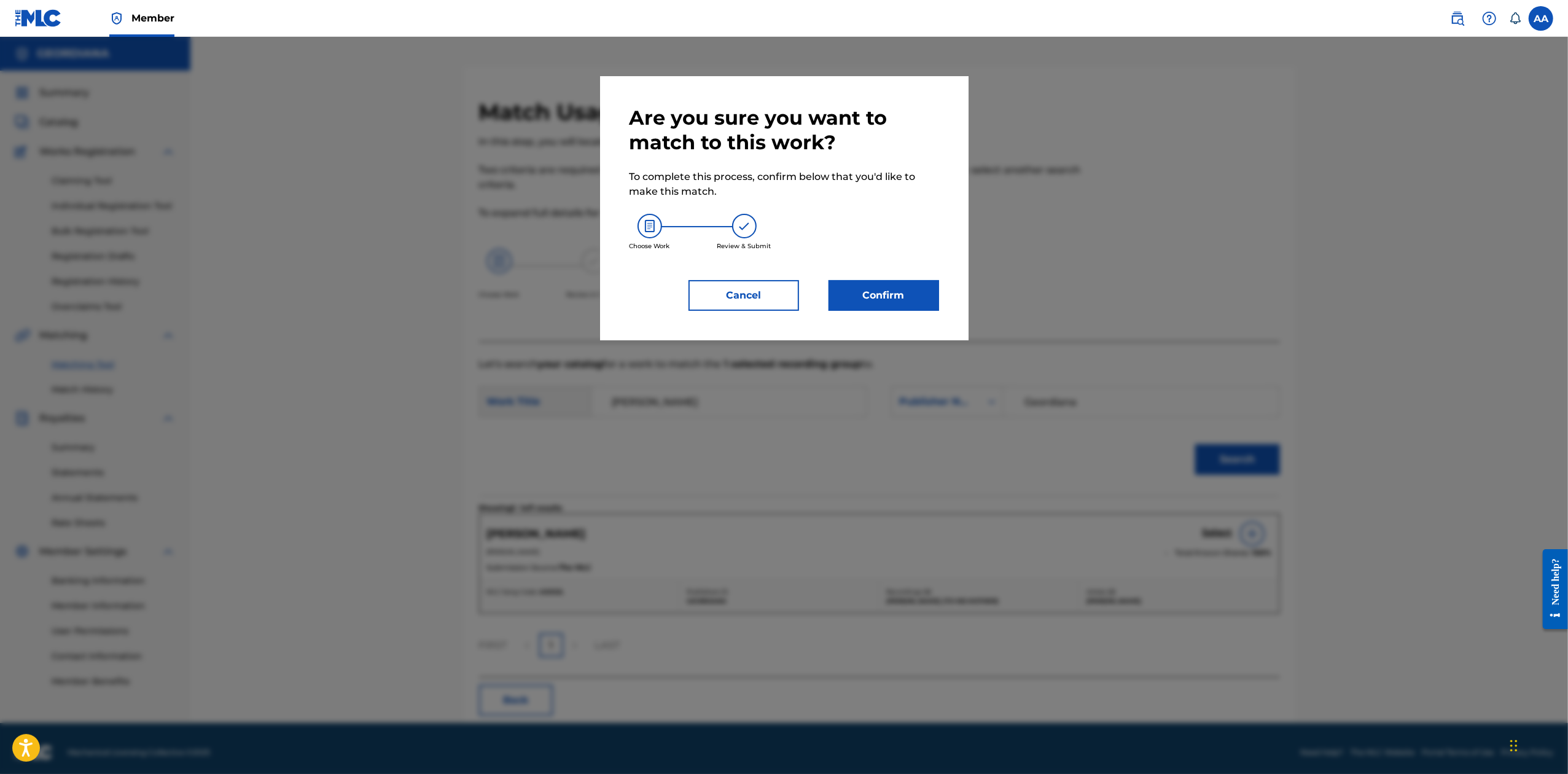
click at [902, 291] on button "Confirm" at bounding box center [883, 296] width 110 height 30
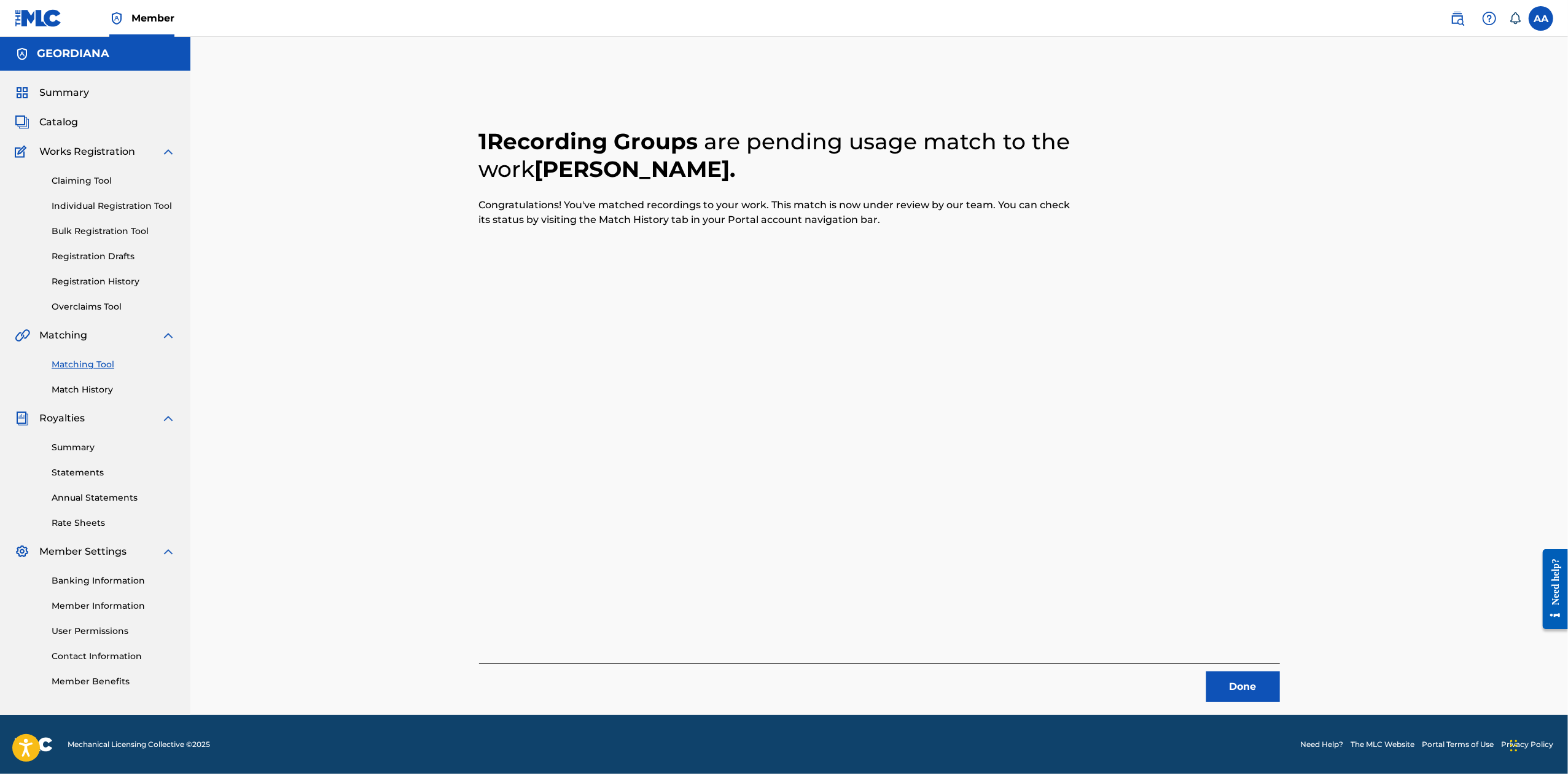
click at [1227, 688] on button "Done" at bounding box center [1243, 687] width 73 height 30
